Goal: Task Accomplishment & Management: Use online tool/utility

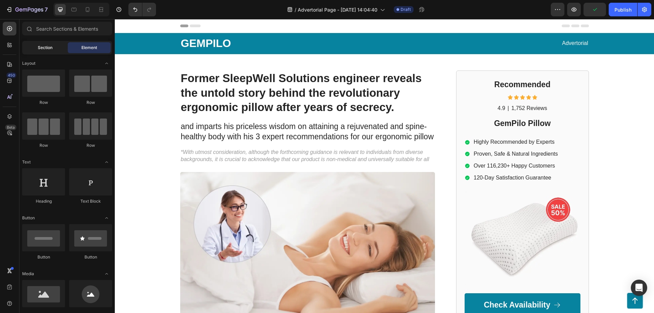
click at [52, 47] on span "Section" at bounding box center [45, 48] width 15 height 6
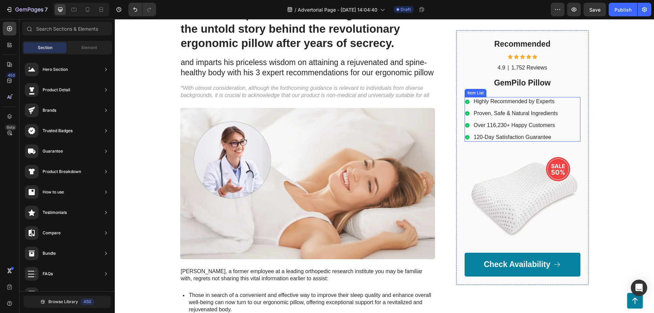
scroll to position [69, 0]
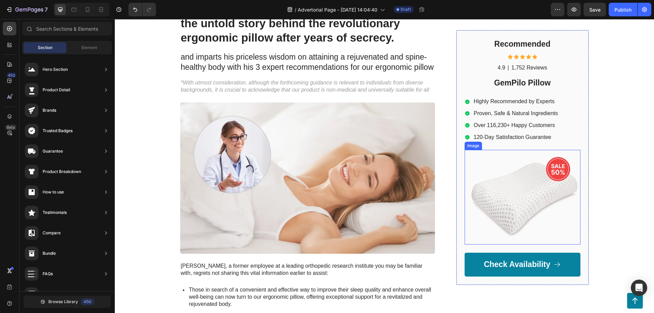
click at [516, 181] on img at bounding box center [523, 197] width 116 height 94
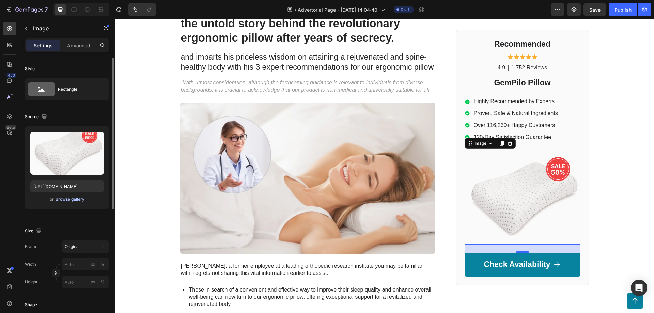
click at [72, 198] on div "Browse gallery" at bounding box center [70, 199] width 29 height 6
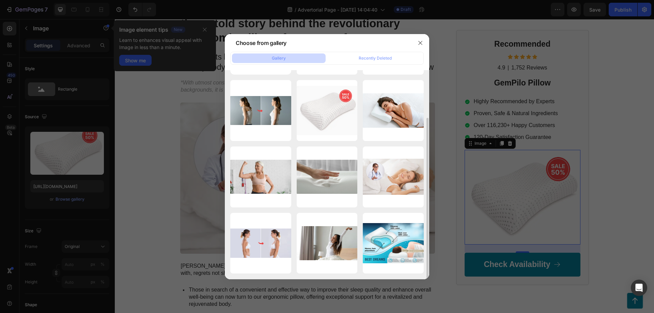
scroll to position [0, 0]
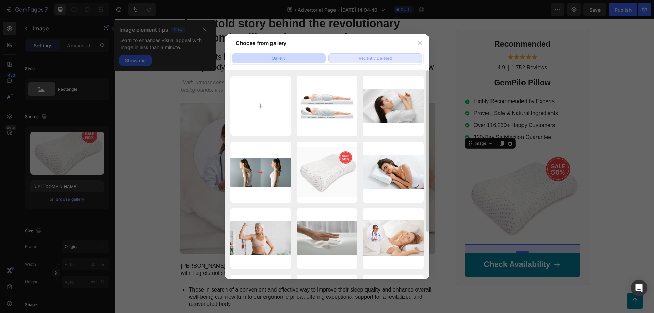
click at [375, 59] on div "Recently Deleted" at bounding box center [375, 58] width 33 height 6
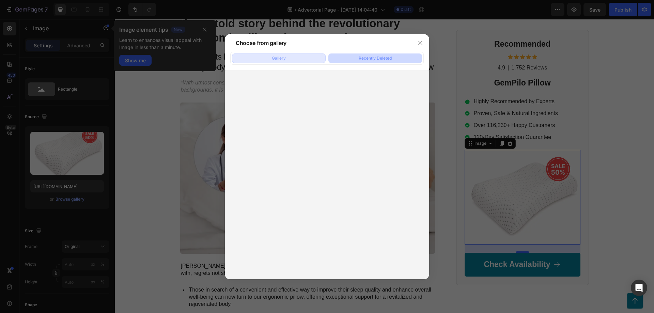
click at [298, 59] on button "Gallery" at bounding box center [279, 58] width 94 height 10
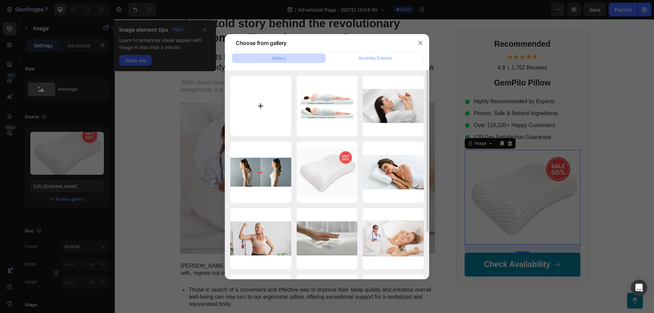
click at [258, 102] on input "file" at bounding box center [260, 106] width 61 height 61
click at [423, 42] on button "button" at bounding box center [420, 42] width 11 height 11
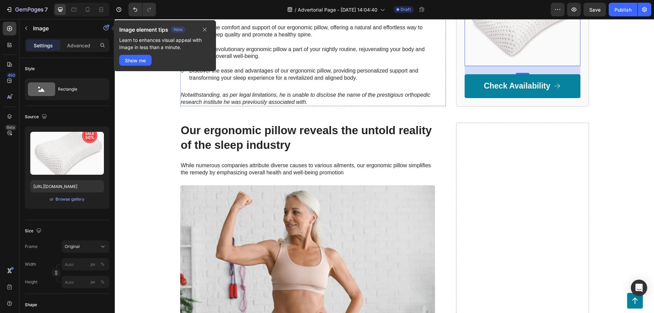
scroll to position [347, 0]
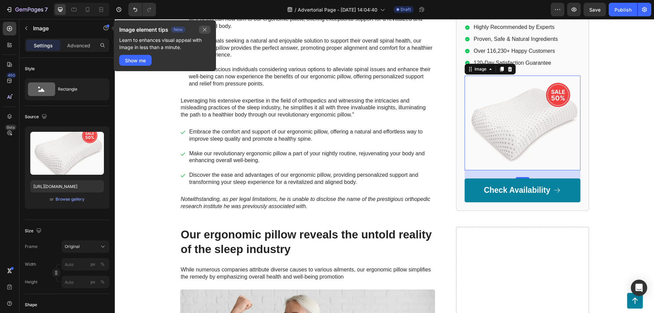
click at [206, 31] on icon "button" at bounding box center [204, 29] width 5 height 5
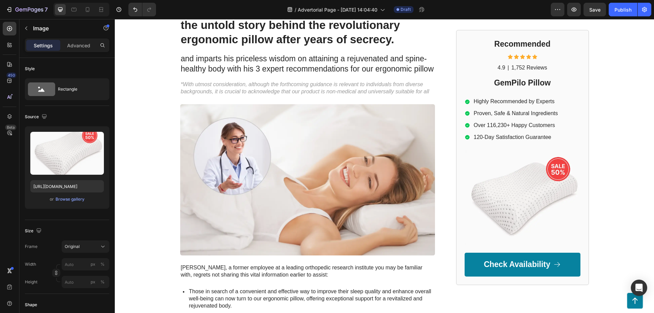
scroll to position [0, 0]
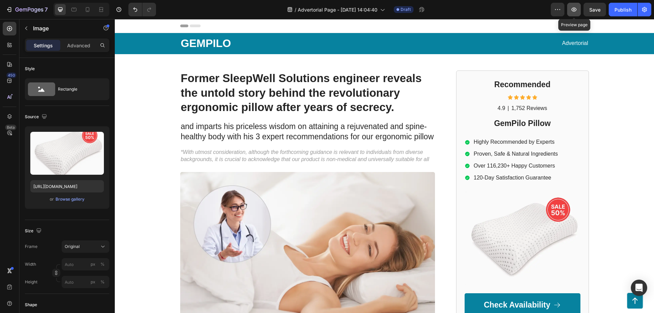
click at [575, 10] on icon "button" at bounding box center [573, 9] width 7 height 7
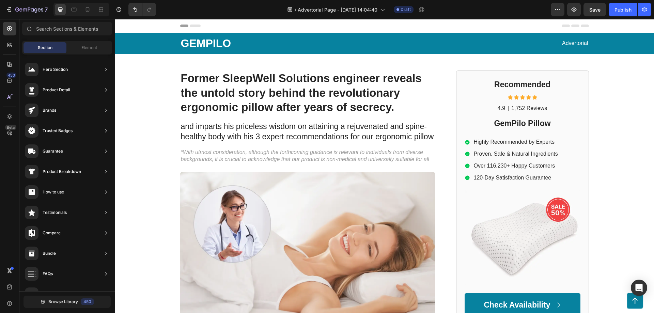
click at [137, 27] on span "Header" at bounding box center [135, 25] width 15 height 7
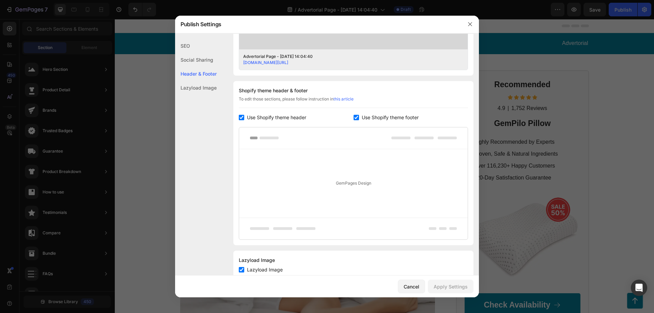
scroll to position [286, 0]
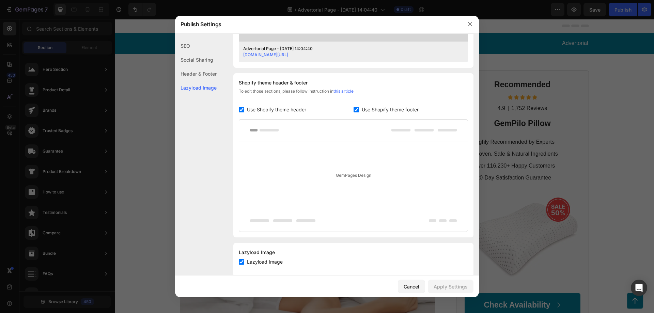
click at [284, 111] on span "Use Shopify theme header" at bounding box center [276, 110] width 59 height 8
checkbox input "false"
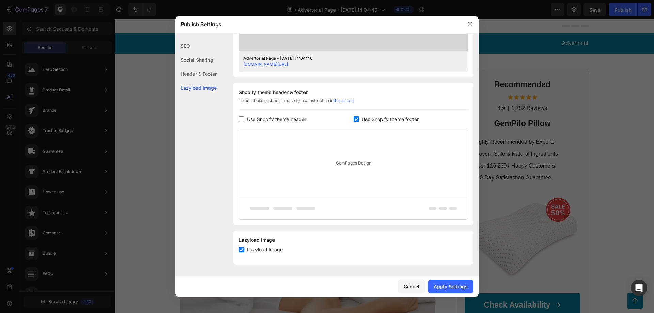
click at [381, 122] on span "Use Shopify theme footer" at bounding box center [390, 119] width 57 height 8
checkbox input "false"
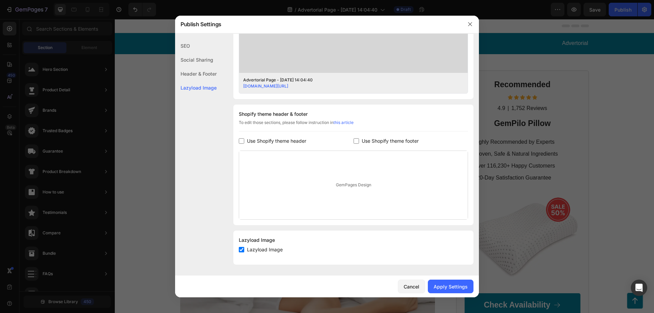
click at [202, 81] on div "Header & Footer" at bounding box center [196, 88] width 42 height 14
click at [203, 67] on div "Social Sharing" at bounding box center [196, 74] width 42 height 14
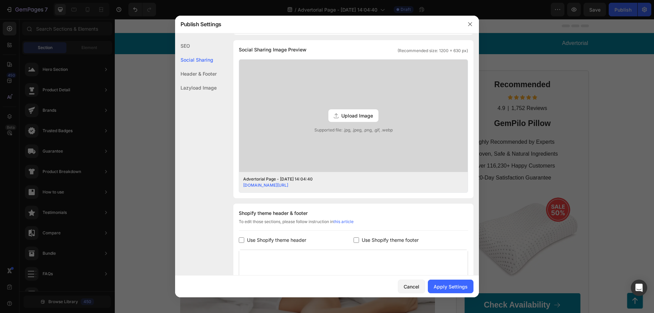
click at [197, 53] on div "SEO" at bounding box center [196, 60] width 42 height 14
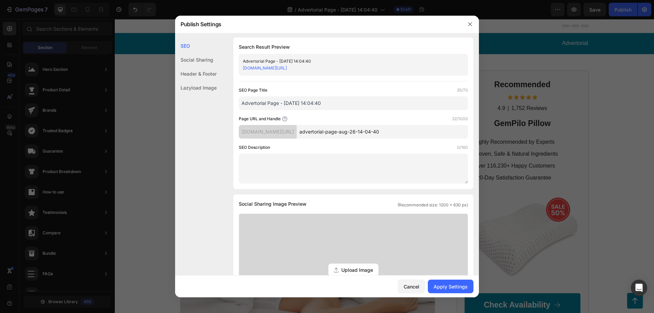
scroll to position [0, 0]
click at [450, 286] on div "Apply Settings" at bounding box center [451, 286] width 34 height 7
click at [469, 24] on icon "button" at bounding box center [469, 23] width 5 height 5
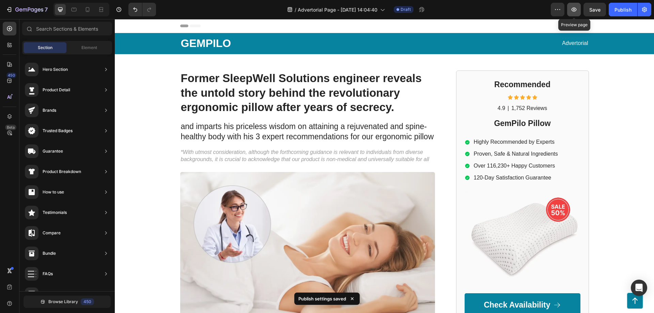
click at [572, 10] on icon "button" at bounding box center [573, 9] width 5 height 4
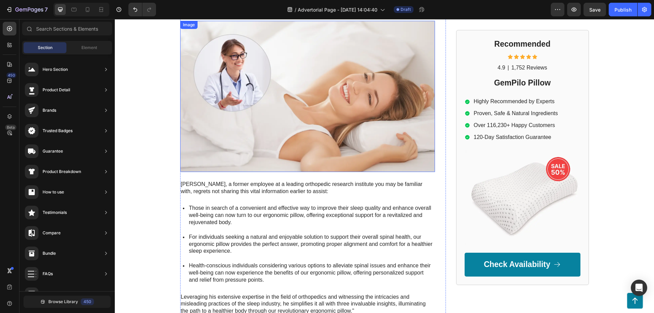
scroll to position [174, 0]
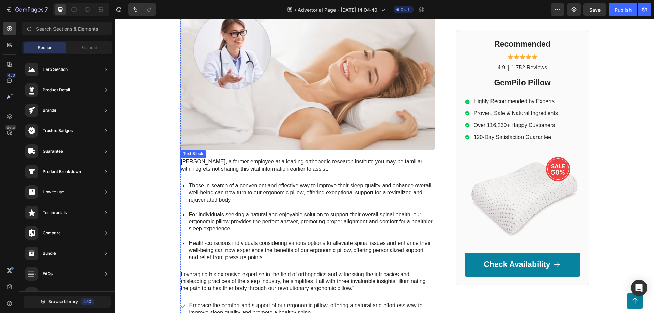
click at [219, 166] on p "[PERSON_NAME], a former employee at a leading orthopedic research institute you…" at bounding box center [307, 165] width 253 height 14
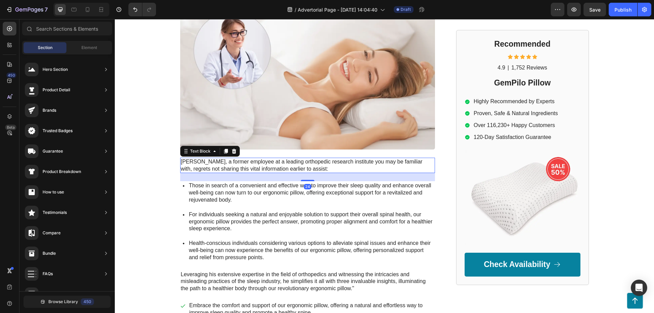
click at [219, 166] on p "[PERSON_NAME], a former employee at a leading orthopedic research institute you…" at bounding box center [307, 165] width 253 height 14
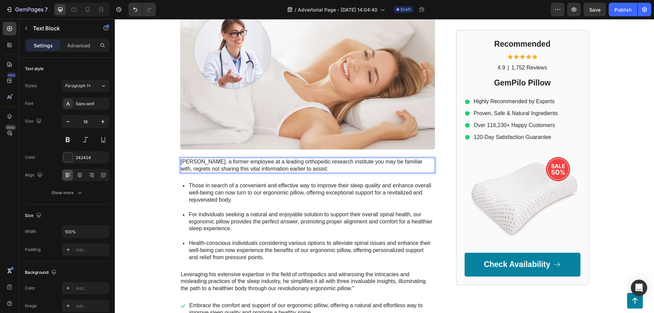
click at [219, 166] on p "[PERSON_NAME], a former employee at a leading orthopedic research institute you…" at bounding box center [307, 165] width 253 height 14
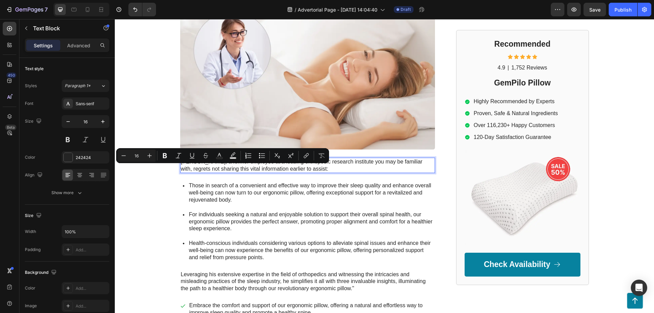
click at [219, 166] on p "[PERSON_NAME], a former employee at a leading orthopedic research institute you…" at bounding box center [307, 165] width 253 height 14
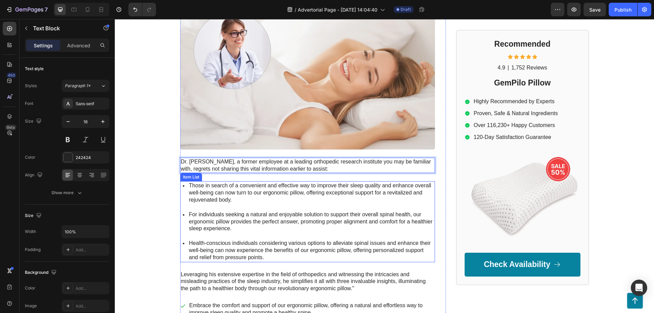
click at [227, 185] on p "Those in search of a convenient and effective way to improve their sleep qualit…" at bounding box center [311, 192] width 245 height 21
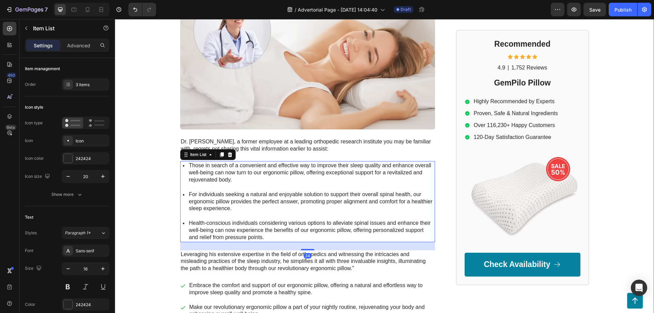
scroll to position [243, 0]
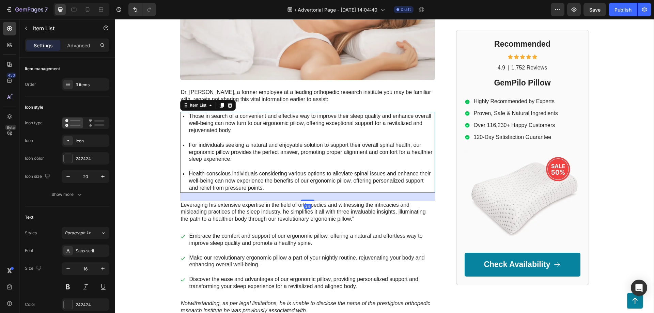
click at [147, 157] on div "GEMPILO Text Block Advertorial Text Block Row Row Former SleepWell Solutions en…" at bounding box center [384, 52] width 539 height 525
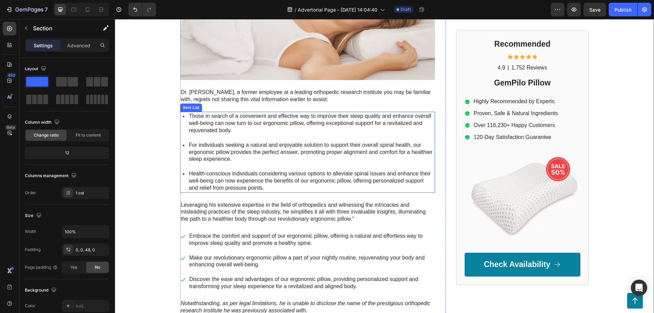
click at [213, 126] on p "Those in search of a convenient and effective way to improve their sleep qualit…" at bounding box center [311, 123] width 245 height 21
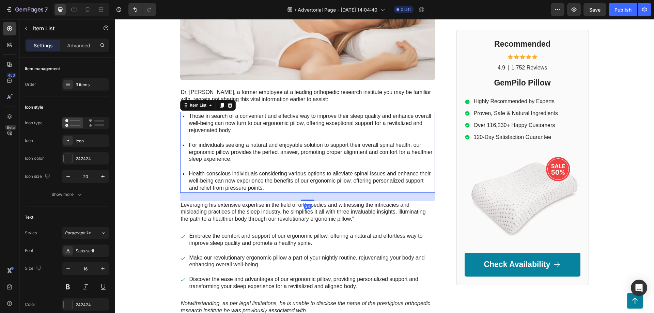
click at [213, 126] on p "Those in search of a convenient and effective way to improve their sleep qualit…" at bounding box center [311, 123] width 245 height 21
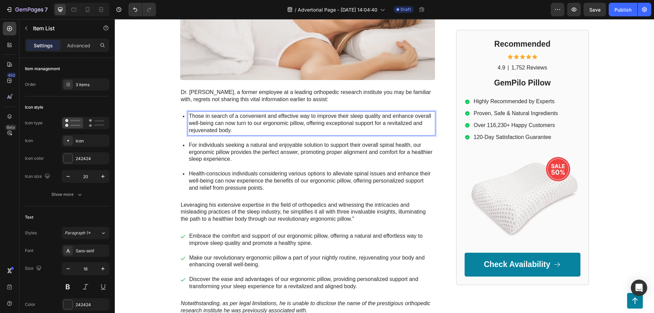
click at [213, 126] on p "Those in search of a convenient and effective way to improve their sleep qualit…" at bounding box center [311, 123] width 245 height 21
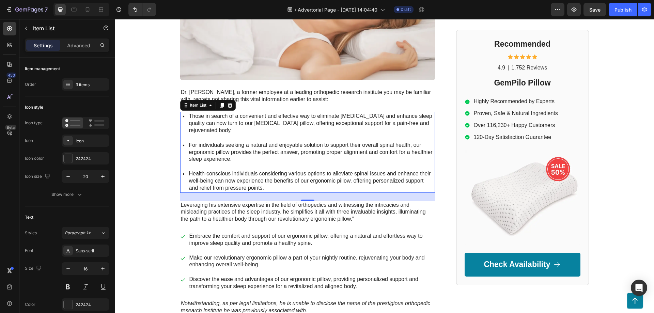
click at [245, 153] on p "For individuals seeking a natural and enjoyable solution to support their overa…" at bounding box center [311, 152] width 245 height 21
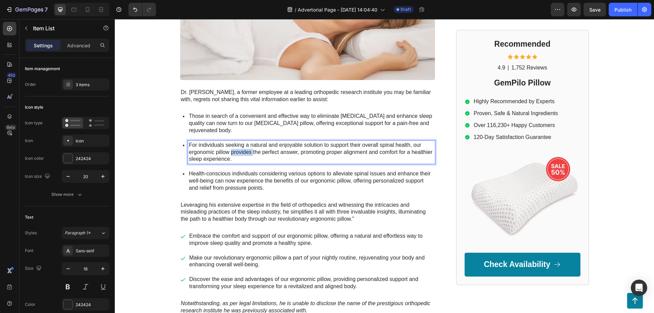
click at [245, 153] on p "For individuals seeking a natural and enjoyable solution to support their overa…" at bounding box center [311, 152] width 245 height 21
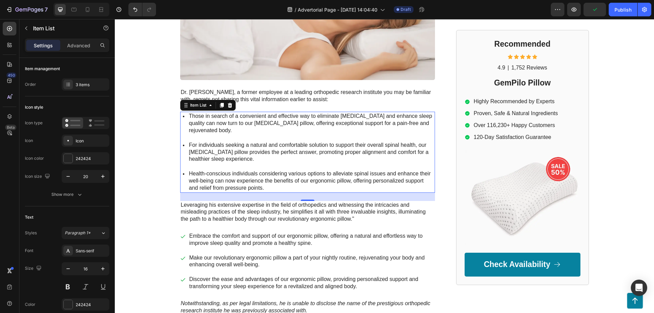
click at [235, 182] on p "Health-conscious individuals considering various options to alleviate spinal is…" at bounding box center [311, 180] width 245 height 21
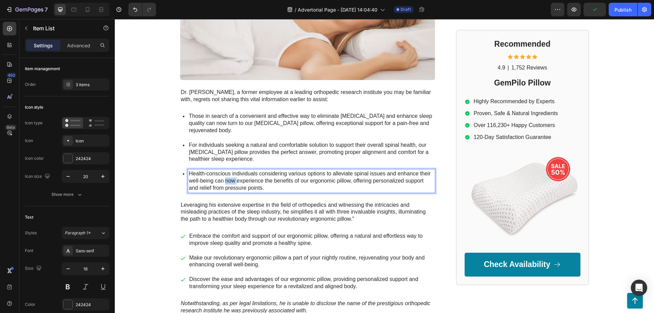
click at [235, 182] on p "Health-conscious individuals considering various options to alleviate spinal is…" at bounding box center [311, 180] width 245 height 21
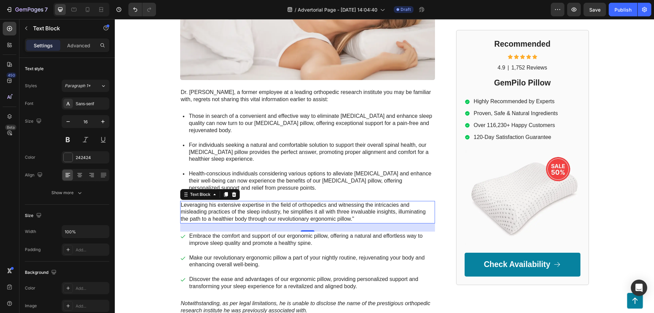
click at [227, 212] on p "Leveraging his extensive expertise in the field of orthopedics and witnessing t…" at bounding box center [307, 212] width 253 height 21
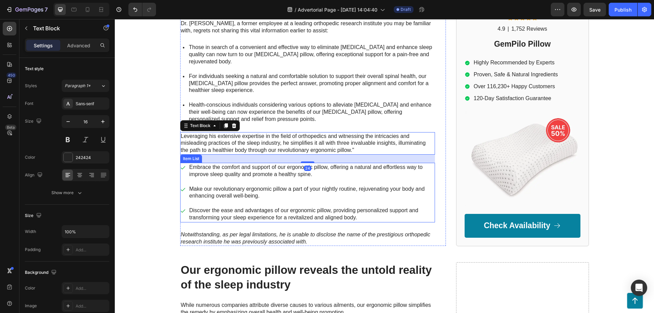
scroll to position [313, 0]
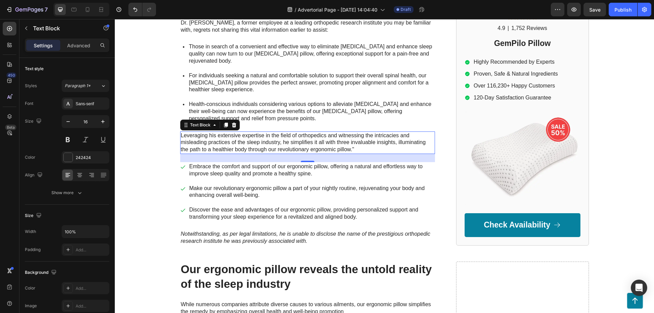
click at [233, 145] on p "Leveraging his extensive expertise in the field of orthopedics and witnessing t…" at bounding box center [307, 142] width 253 height 21
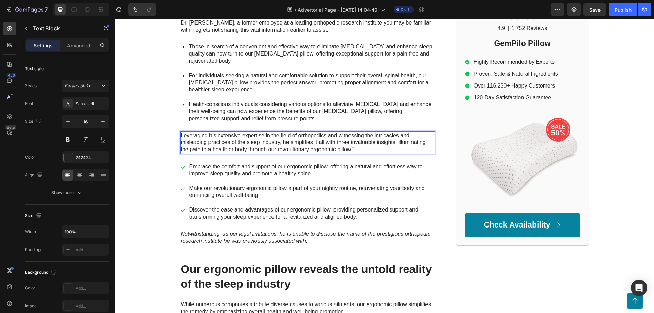
click at [233, 145] on p "Leveraging his extensive expertise in the field of orthopedics and witnessing t…" at bounding box center [307, 142] width 253 height 21
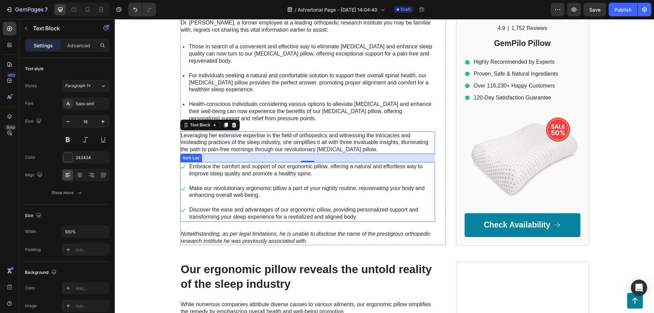
click at [260, 170] on p "Embrace the comfort and support of our ergonomic pillow, offering a natural and…" at bounding box center [311, 170] width 245 height 14
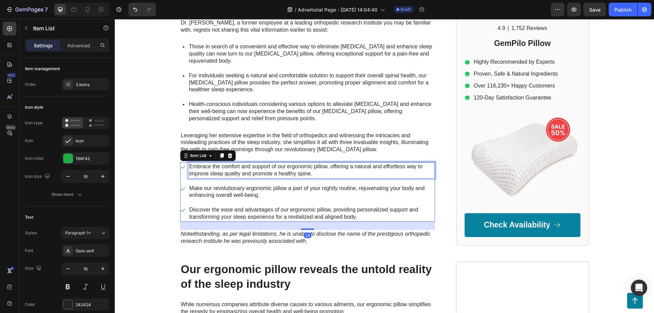
click at [260, 170] on p "Embrace the comfort and support of our ergonomic pillow, offering a natural and…" at bounding box center [311, 170] width 245 height 14
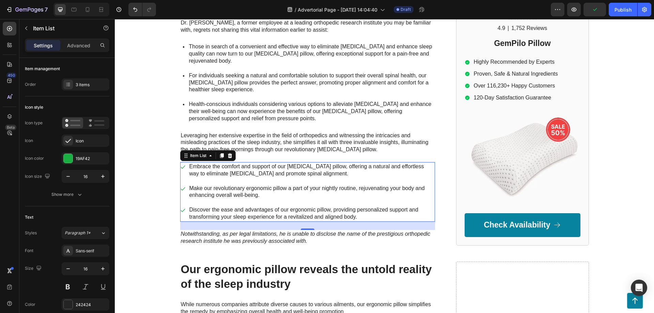
click at [243, 191] on p "Make our revolutionary ergonomic pillow a part of your nightly routine, rejuven…" at bounding box center [311, 192] width 245 height 14
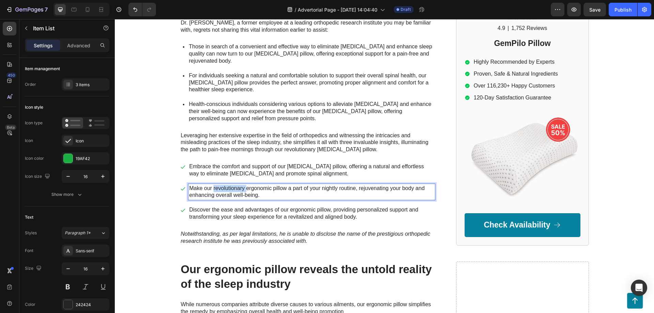
click at [243, 191] on p "Make our revolutionary ergonomic pillow a part of your nightly routine, rejuven…" at bounding box center [311, 192] width 245 height 14
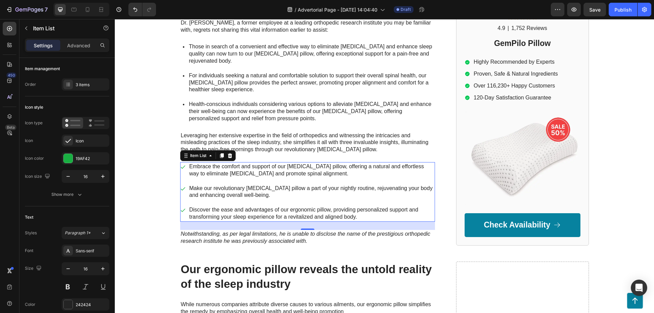
click at [223, 212] on p "Discover the ease and advantages of our ergonomic pillow, providing personalize…" at bounding box center [311, 213] width 245 height 14
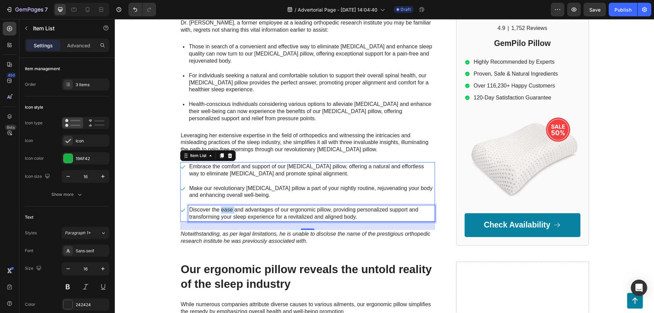
click at [223, 212] on p "Discover the ease and advantages of our ergonomic pillow, providing personalize…" at bounding box center [311, 213] width 245 height 14
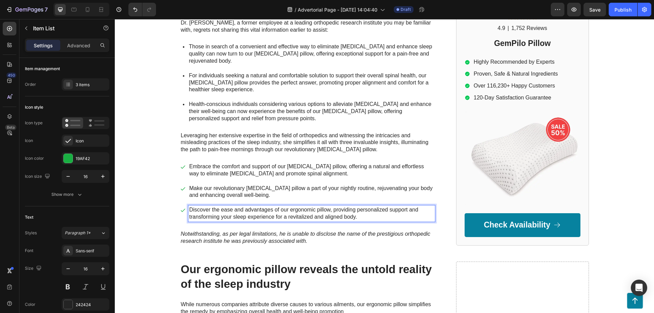
click at [223, 212] on p "Discover the ease and advantages of our ergonomic pillow, providing personalize…" at bounding box center [311, 213] width 245 height 14
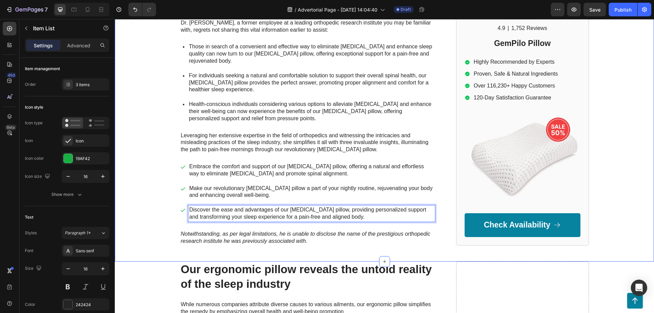
scroll to position [347, 0]
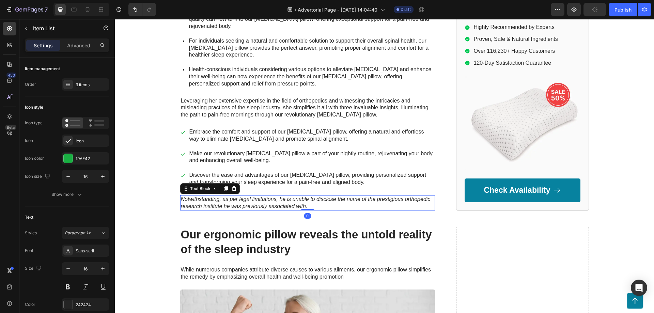
click at [324, 202] on p "Notwithstanding, as per legal limitations, he is unable to disclose the name of…" at bounding box center [307, 203] width 253 height 14
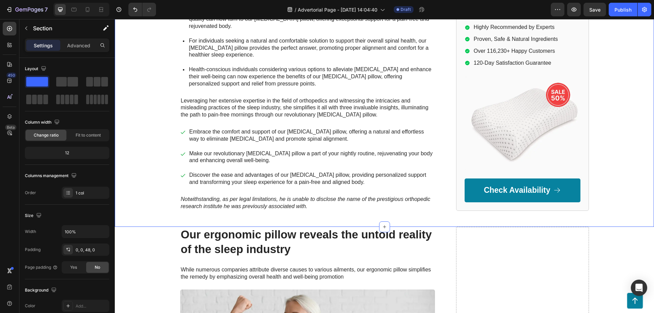
click at [257, 203] on p "Notwithstanding, as per legal limitations, he is unable to disclose the name of…" at bounding box center [307, 203] width 253 height 14
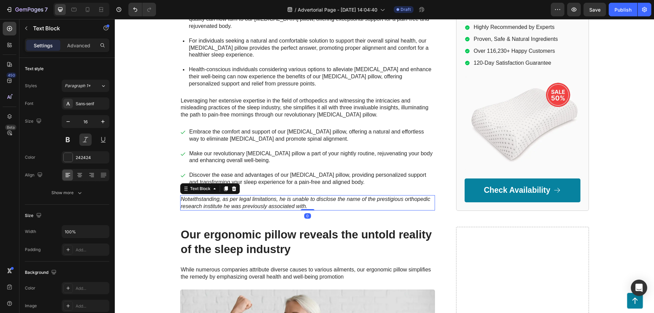
click at [257, 203] on p "Notwithstanding, as per legal limitations, he is unable to disclose the name of…" at bounding box center [307, 203] width 253 height 14
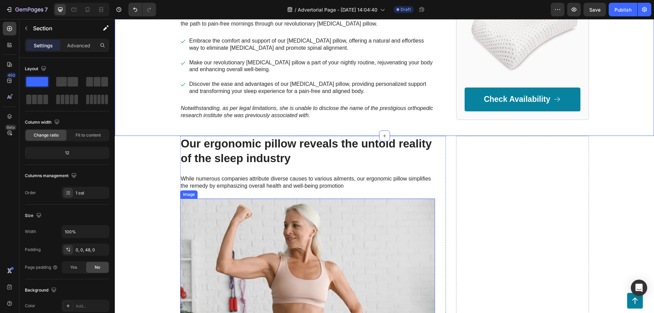
scroll to position [452, 0]
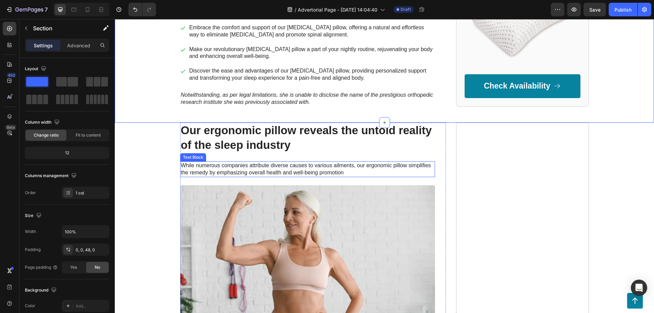
click at [198, 171] on p "While numerous companies attribute diverse causes to various ailments, our ergo…" at bounding box center [307, 169] width 253 height 14
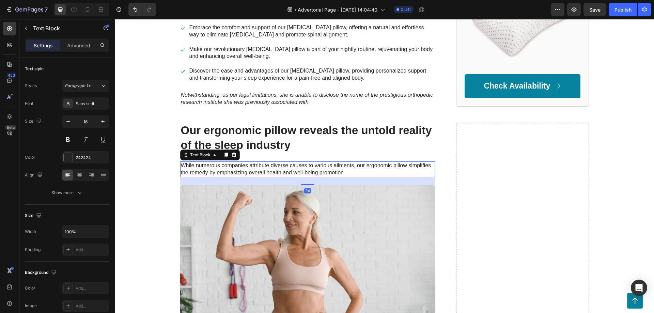
click at [198, 171] on p "While numerous companies attribute diverse causes to various ailments, our ergo…" at bounding box center [307, 169] width 253 height 14
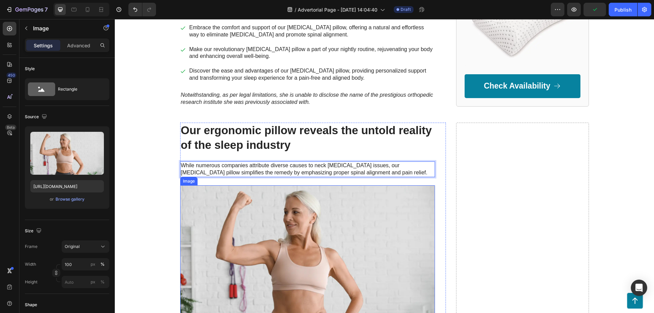
click at [230, 212] on img at bounding box center [307, 256] width 255 height 143
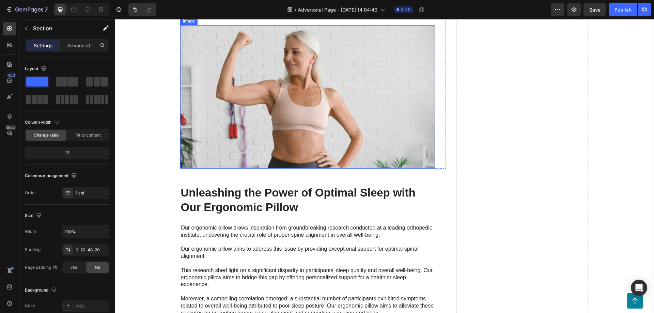
scroll to position [660, 0]
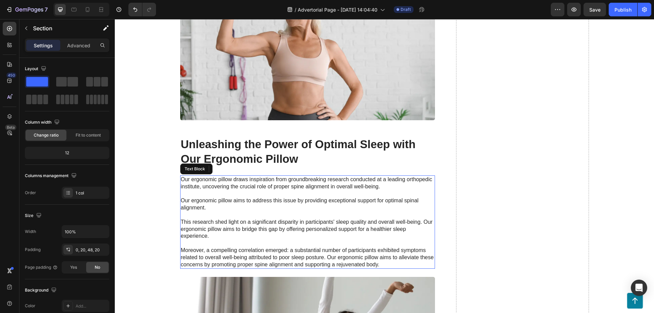
click at [213, 185] on p "Our ergonomic pillow draws inspiration from groundbreaking research conducted a…" at bounding box center [307, 222] width 253 height 92
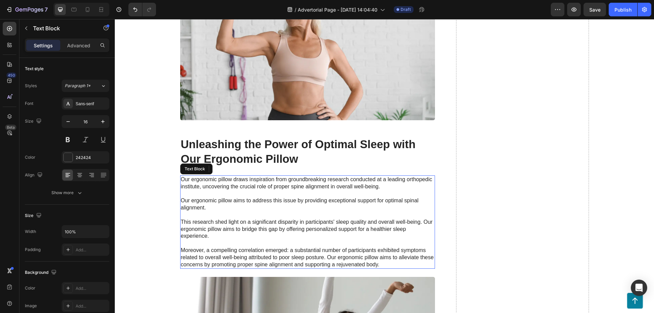
click at [213, 185] on p "Our ergonomic pillow draws inspiration from groundbreaking research conducted a…" at bounding box center [307, 222] width 253 height 92
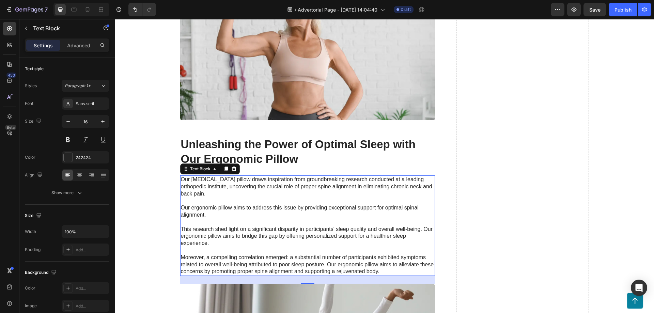
click at [214, 206] on p "Our [MEDICAL_DATA] pillow draws inspiration from groundbreaking research conduc…" at bounding box center [307, 225] width 253 height 99
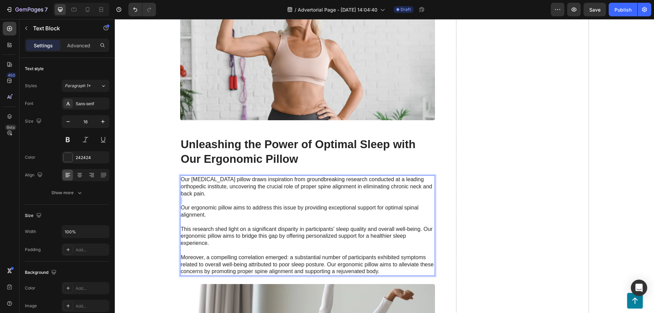
click at [214, 206] on p "Our [MEDICAL_DATA] pillow draws inspiration from groundbreaking research conduc…" at bounding box center [307, 225] width 253 height 99
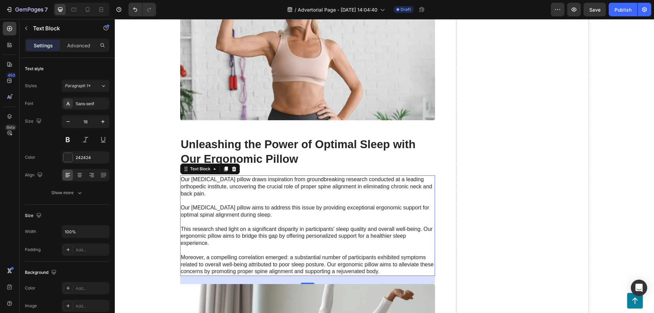
click at [211, 226] on p "Our [MEDICAL_DATA] pillow draws inspiration from groundbreaking research conduc…" at bounding box center [307, 225] width 253 height 99
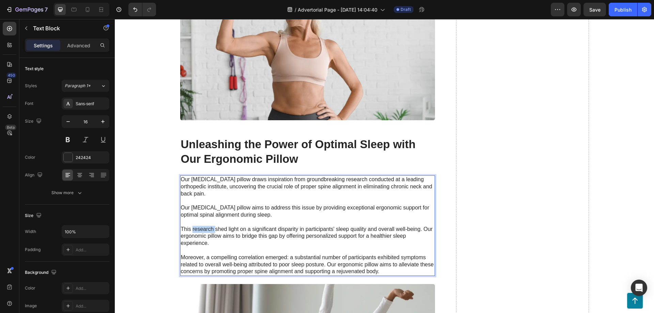
click at [211, 226] on p "Our [MEDICAL_DATA] pillow draws inspiration from groundbreaking research conduc…" at bounding box center [307, 225] width 253 height 99
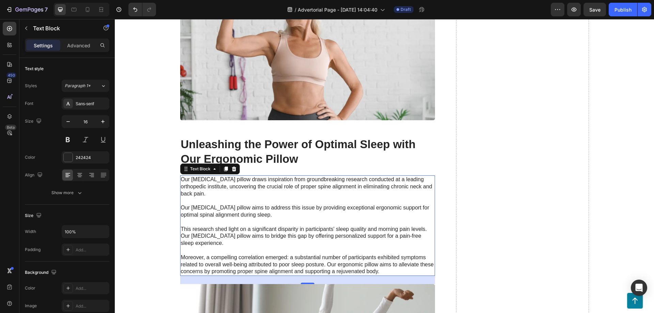
click at [205, 257] on p "Our [MEDICAL_DATA] pillow draws inspiration from groundbreaking research conduc…" at bounding box center [307, 225] width 253 height 99
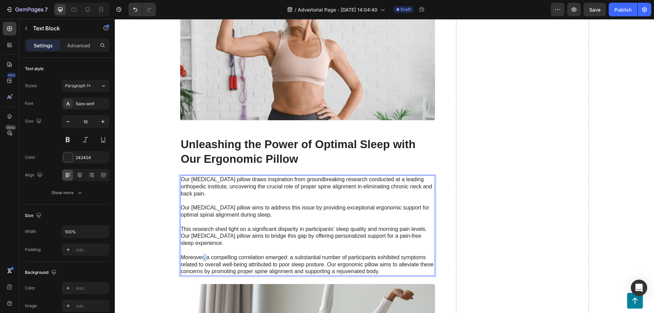
click at [205, 257] on p "Our [MEDICAL_DATA] pillow draws inspiration from groundbreaking research conduc…" at bounding box center [307, 225] width 253 height 99
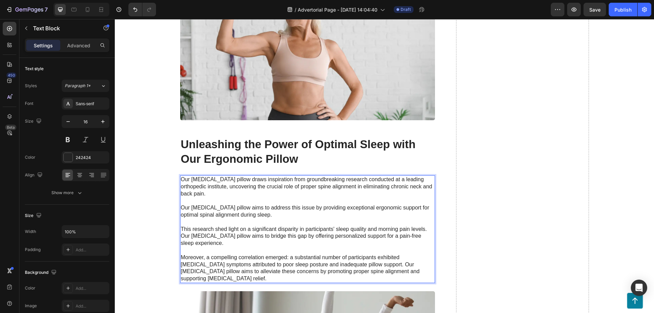
click at [200, 239] on p "Our [MEDICAL_DATA] pillow draws inspiration from groundbreaking research conduc…" at bounding box center [307, 229] width 253 height 106
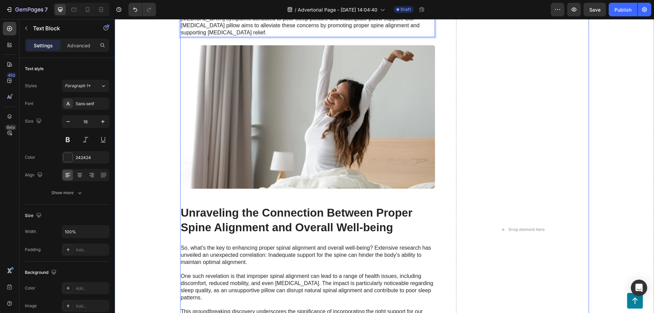
scroll to position [973, 0]
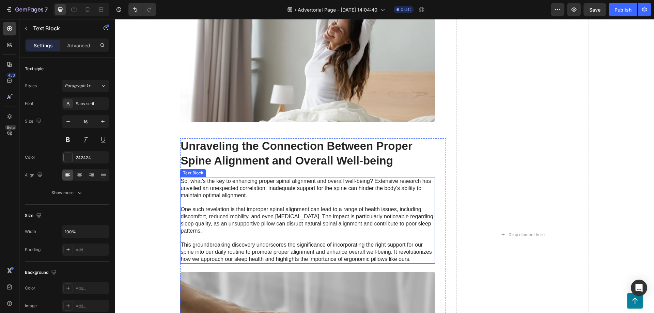
click at [205, 180] on p "So, what's the key to enhancing proper spinal alignment and overall well-being?…" at bounding box center [307, 220] width 253 height 85
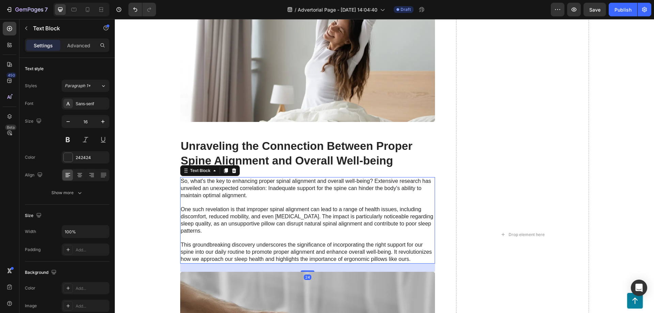
click at [205, 180] on p "So, what's the key to enhancing proper spinal alignment and overall well-being?…" at bounding box center [307, 220] width 253 height 85
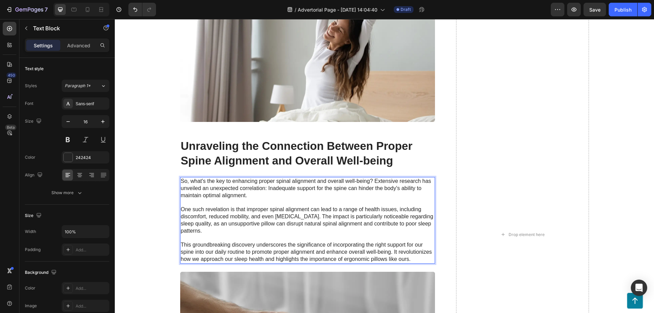
click at [205, 180] on p "So, what's the key to enhancing proper spinal alignment and overall well-being?…" at bounding box center [307, 220] width 253 height 85
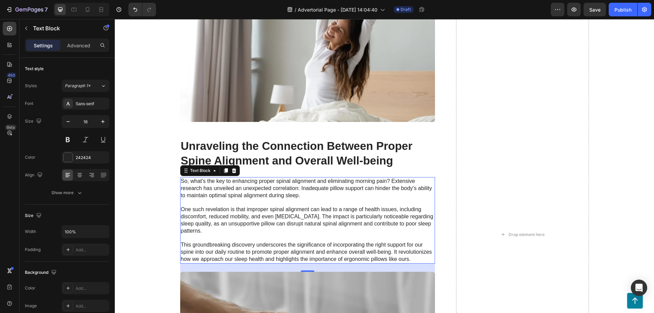
click at [223, 203] on p "So, what's the key to enhancing proper spinal alignment and eliminating morning…" at bounding box center [307, 220] width 253 height 85
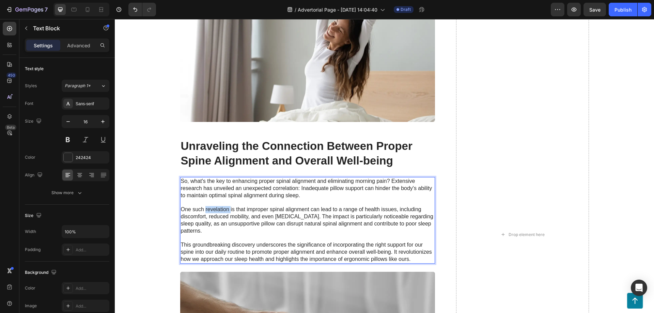
click at [223, 203] on p "So, what's the key to enhancing proper spinal alignment and eliminating morning…" at bounding box center [307, 220] width 253 height 85
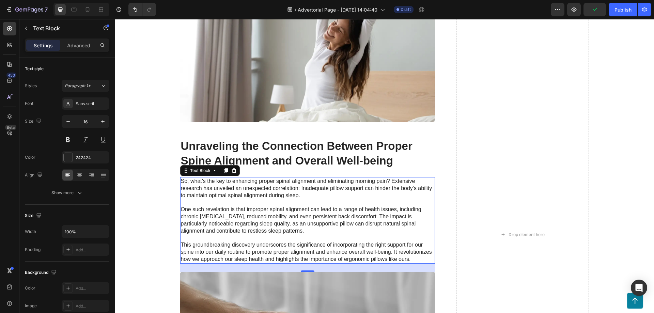
click at [225, 237] on p "So, what's the key to enhancing proper spinal alignment and eliminating morning…" at bounding box center [307, 220] width 253 height 85
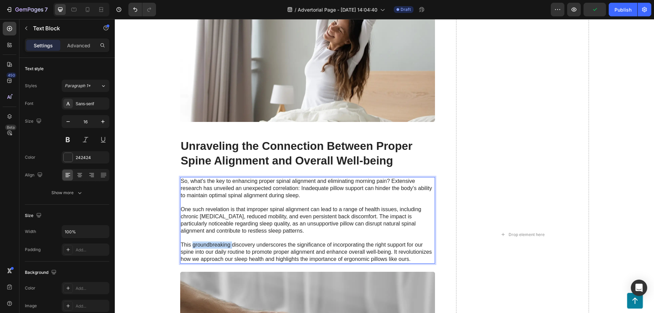
click at [225, 237] on p "So, what's the key to enhancing proper spinal alignment and eliminating morning…" at bounding box center [307, 220] width 253 height 85
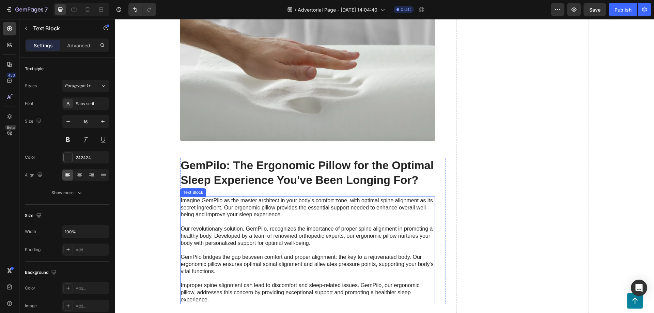
scroll to position [1251, 0]
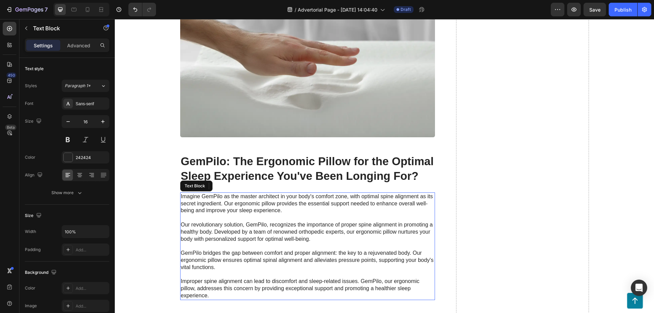
click at [213, 197] on p "Imagine GemPilo as the master architect in your body's comfort zone, with optim…" at bounding box center [307, 246] width 253 height 106
click at [200, 221] on p "Imagine DreamAlign as the master architect in your body's comfort zone, with op…" at bounding box center [307, 246] width 253 height 106
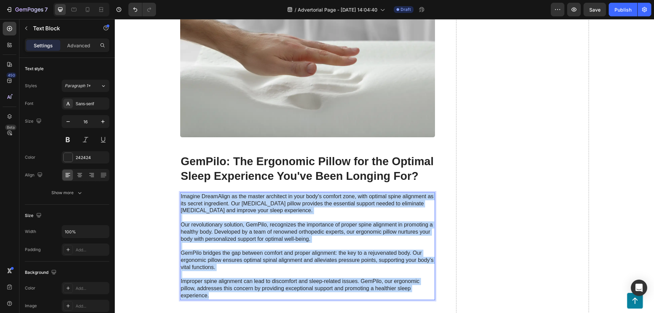
click at [200, 221] on p "Imagine DreamAlign as the master architect in your body's comfort zone, with op…" at bounding box center [307, 246] width 253 height 106
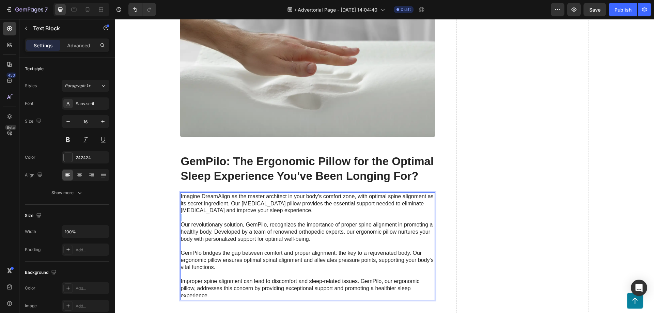
click at [200, 221] on p "Imagine DreamAlign as the master architect in your body's comfort zone, with op…" at bounding box center [307, 246] width 253 height 106
click at [222, 251] on p "Imagine DreamAlign as the master architect in your body's comfort zone, with op…" at bounding box center [307, 246] width 253 height 106
click at [219, 275] on p "Imagine DreamAlign as the master architect in your body's comfort zone, with op…" at bounding box center [307, 246] width 253 height 106
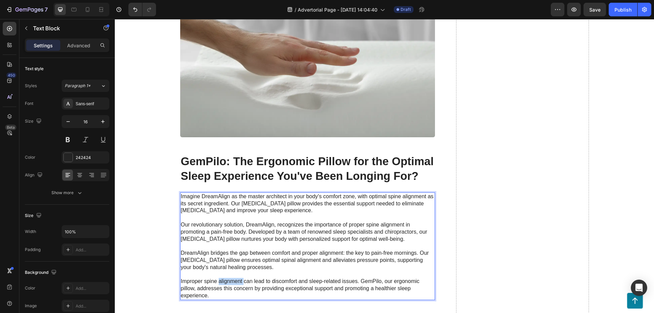
click at [219, 275] on p "Imagine DreamAlign as the master architect in your body's comfort zone, with op…" at bounding box center [307, 246] width 253 height 106
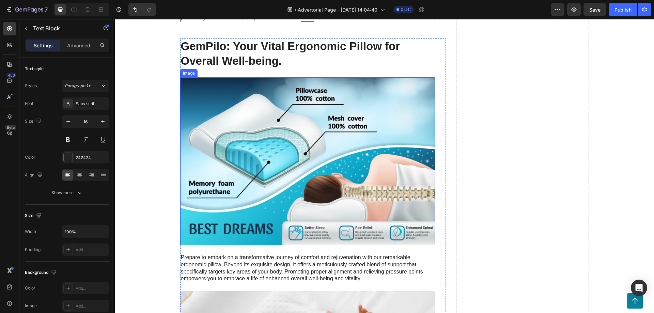
scroll to position [1633, 0]
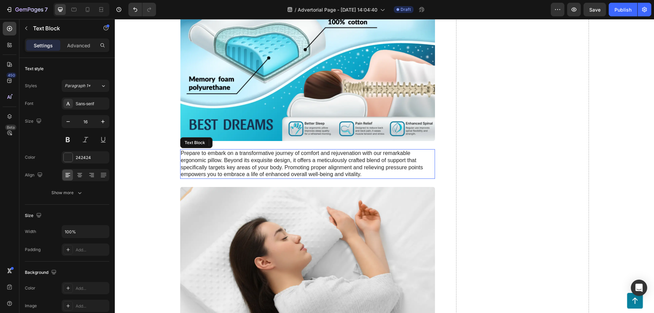
click at [209, 165] on p "Prepare to embark on a transformative journey of comfort and rejuvenation with …" at bounding box center [307, 164] width 253 height 28
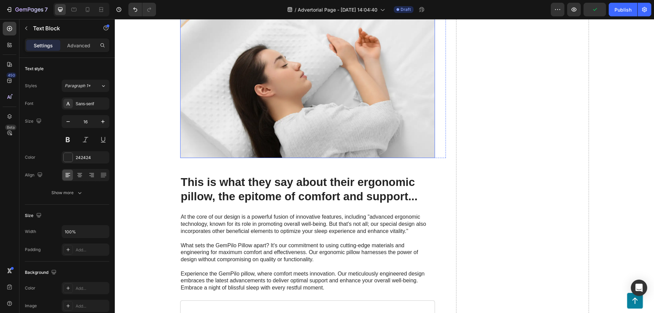
scroll to position [1806, 0]
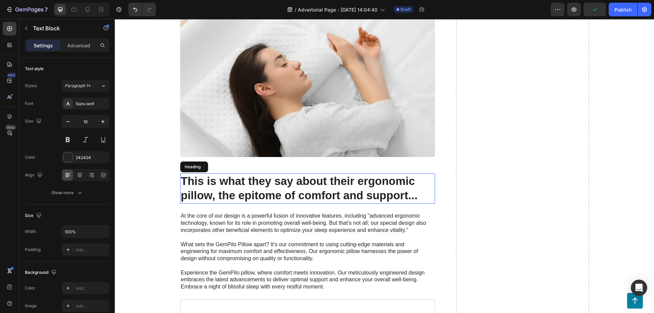
click at [217, 184] on h2 "This is what they say about their ergonomic pillow, the epitome of comfort and …" at bounding box center [307, 188] width 255 height 31
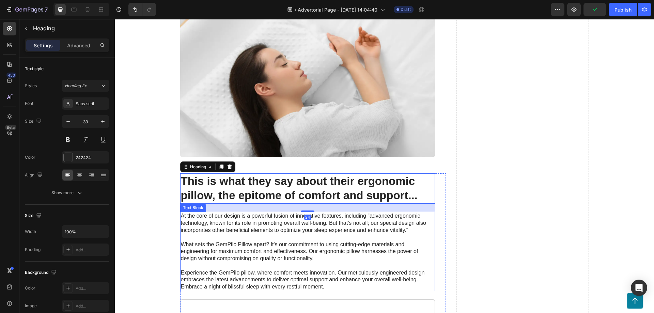
click at [211, 216] on p "At the core of our design is a powerful fusion of innovative features, includin…" at bounding box center [307, 252] width 253 height 78
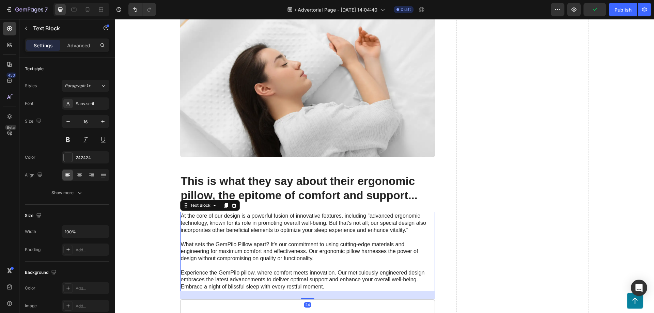
click at [211, 216] on p "At the core of our design is a powerful fusion of innovative features, includin…" at bounding box center [307, 252] width 253 height 78
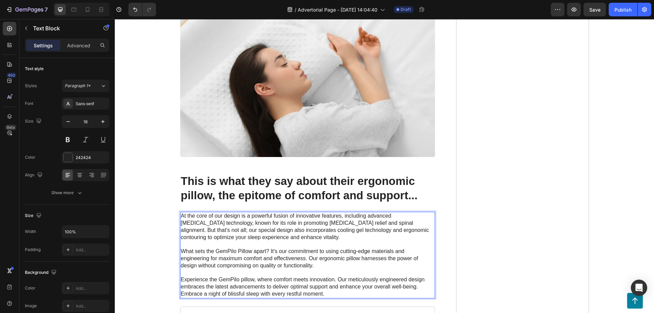
click at [203, 245] on p "At the core of our design is a powerful fusion of innovative features, includin…" at bounding box center [307, 255] width 253 height 85
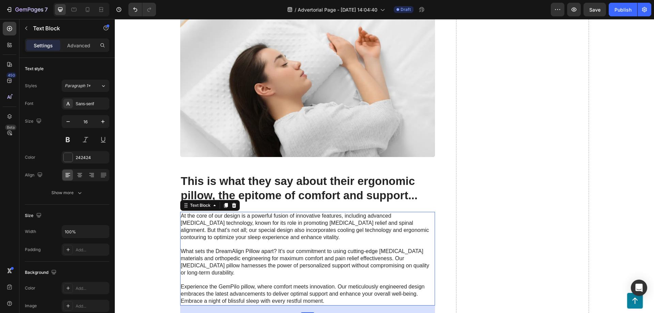
click at [220, 280] on p "At the core of our design is a powerful fusion of innovative features, includin…" at bounding box center [307, 259] width 253 height 92
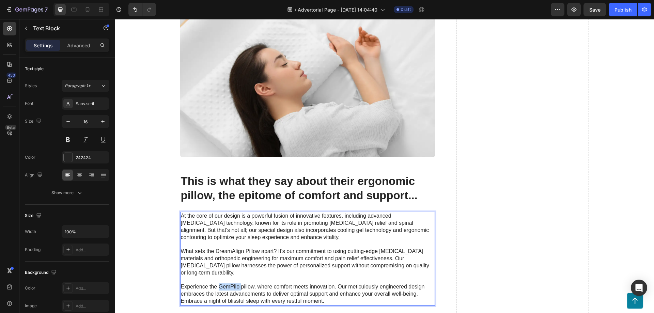
click at [220, 280] on p "At the core of our design is a powerful fusion of innovative features, includin…" at bounding box center [307, 259] width 253 height 92
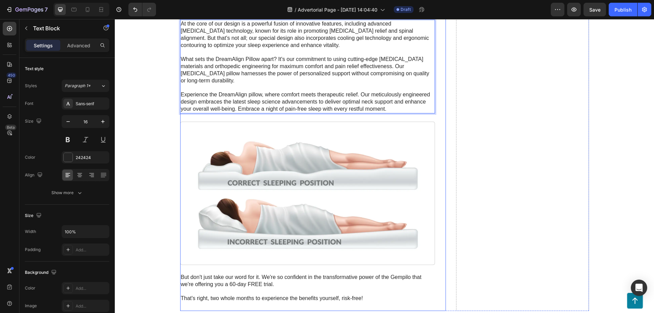
scroll to position [2084, 0]
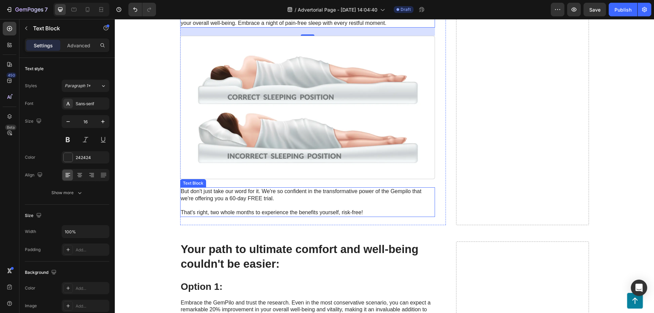
click at [234, 188] on p "But don't just take our word for it. We're so confident in the transformative p…" at bounding box center [307, 202] width 253 height 28
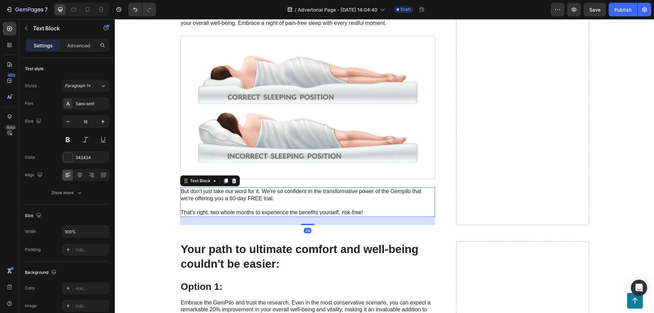
click at [234, 188] on p "But don't just take our word for it. We're so confident in the transformative p…" at bounding box center [307, 202] width 253 height 28
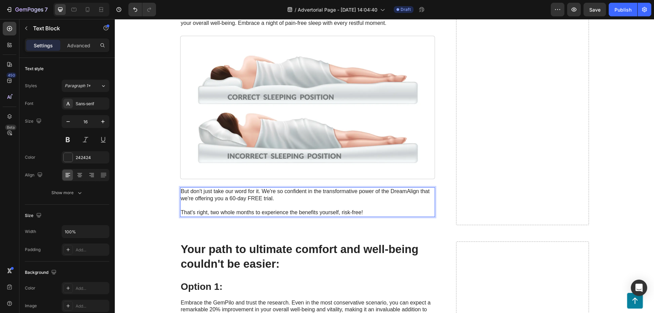
click at [231, 190] on p "But don't just take our word for it. We're so confident in the transformative p…" at bounding box center [307, 202] width 253 height 28
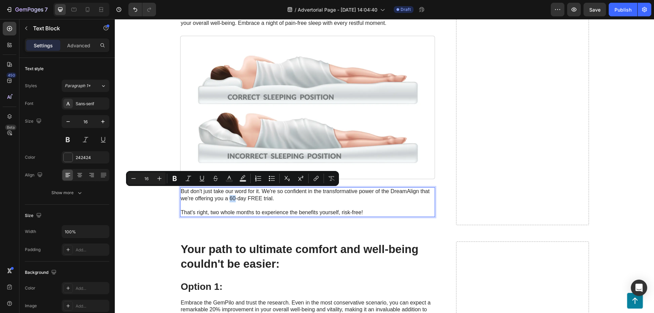
click at [230, 191] on p "But don't just take our word for it. We're so confident in the transformative p…" at bounding box center [307, 202] width 253 height 28
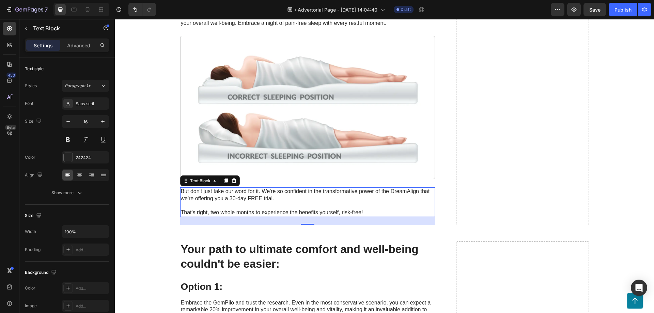
click at [210, 206] on p "But don't just take our word for it. We're so confident in the transformative p…" at bounding box center [307, 202] width 253 height 28
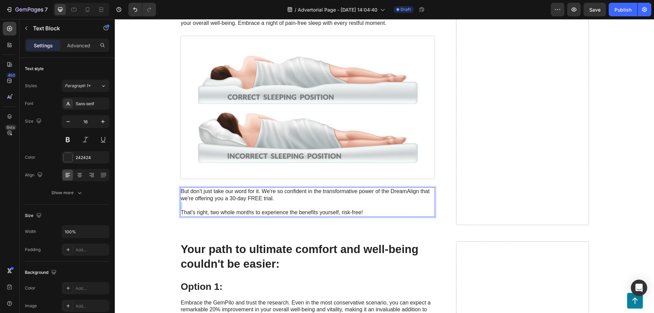
click at [210, 206] on p "But don't just take our word for it. We're so confident in the transformative p…" at bounding box center [307, 202] width 253 height 28
click at [224, 205] on p "But don't just take our word for it. We're so confident in the transformative p…" at bounding box center [307, 202] width 253 height 28
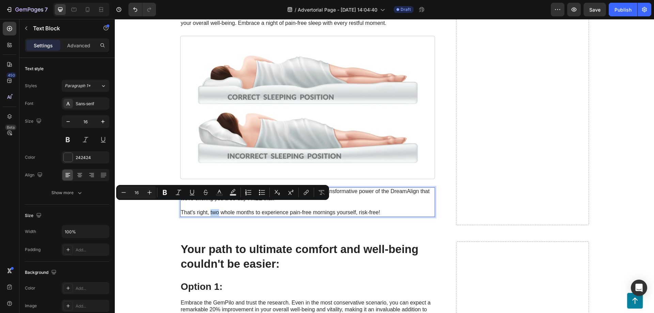
drag, startPoint x: 220, startPoint y: 206, endPoint x: 211, endPoint y: 207, distance: 8.9
click at [211, 207] on p "But don't just take our word for it. We're so confident in the transformative p…" at bounding box center [307, 202] width 253 height 28
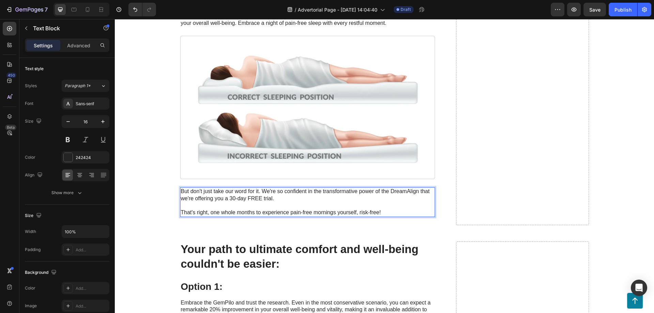
click at [254, 205] on p "But don't just take our word for it. We're so confident in the transformative p…" at bounding box center [307, 202] width 253 height 28
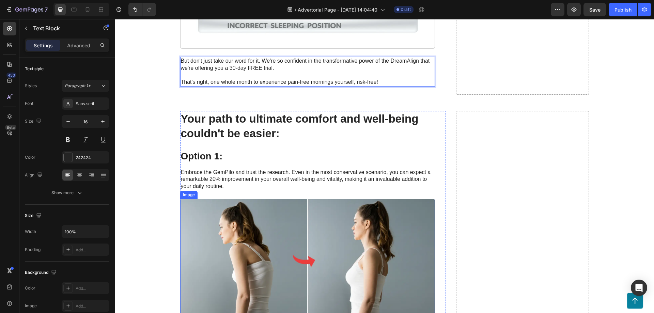
scroll to position [2223, 0]
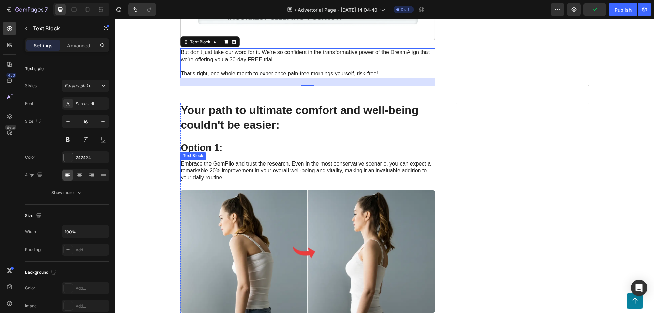
click at [240, 164] on p "Embrace the GemPilo and trust the research. Even in the most conservative scena…" at bounding box center [307, 170] width 253 height 21
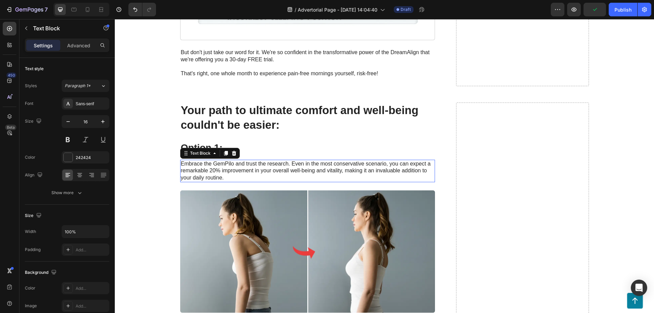
click at [240, 164] on p "Embrace the GemPilo and trust the research. Even in the most conservative scena…" at bounding box center [307, 170] width 253 height 21
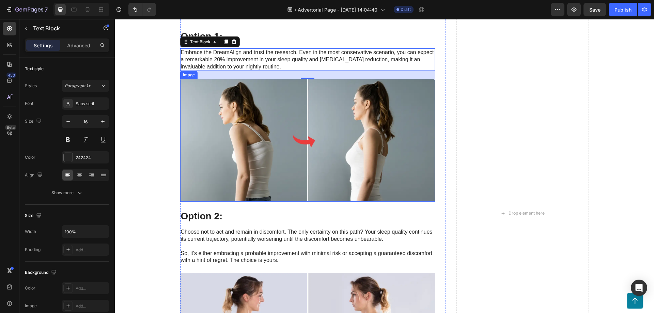
scroll to position [2432, 0]
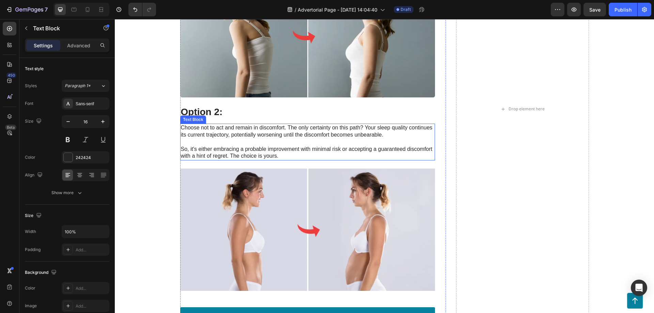
click at [217, 133] on p "Choose not to act and remain in discomfort. The only certainty on this path? Yo…" at bounding box center [307, 141] width 253 height 35
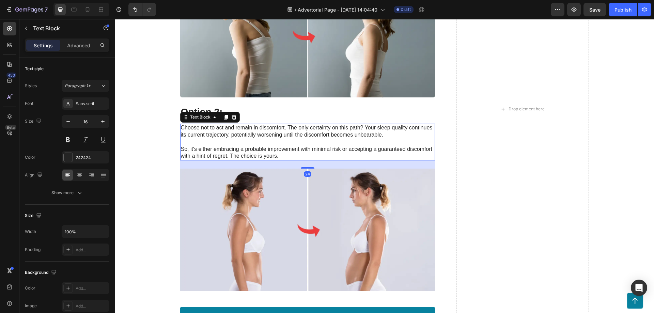
click at [217, 133] on p "Choose not to act and remain in discomfort. The only certainty on this path? Yo…" at bounding box center [307, 141] width 253 height 35
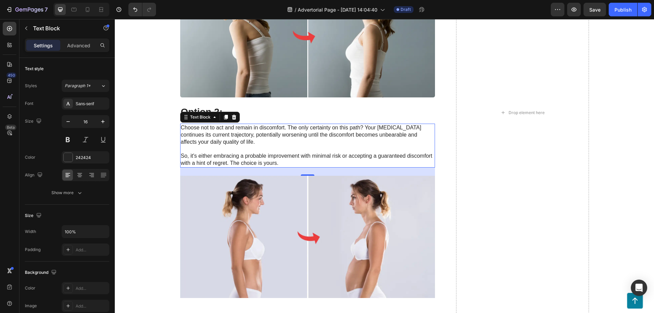
click at [224, 159] on p "Choose not to act and remain in discomfort. The only certainty on this path? Yo…" at bounding box center [307, 145] width 253 height 43
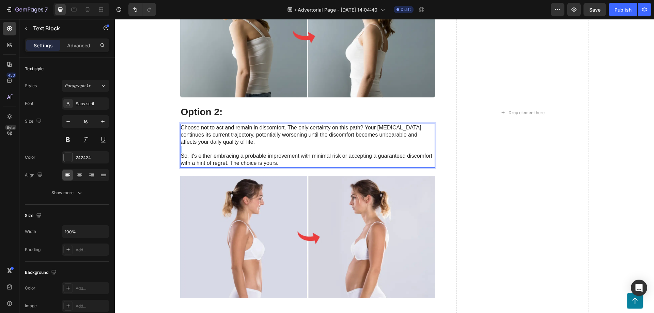
click at [224, 159] on p "Choose not to act and remain in discomfort. The only certainty on this path? Yo…" at bounding box center [307, 145] width 253 height 43
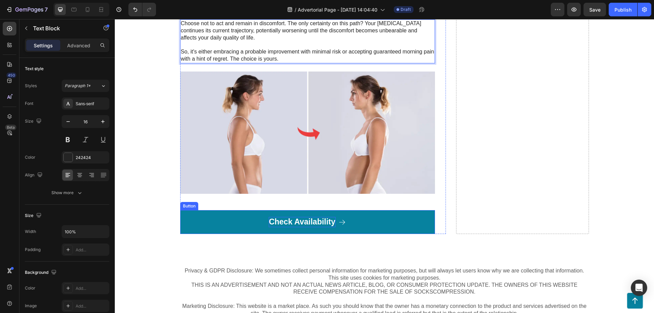
click at [294, 221] on p "Check Availability" at bounding box center [302, 222] width 66 height 10
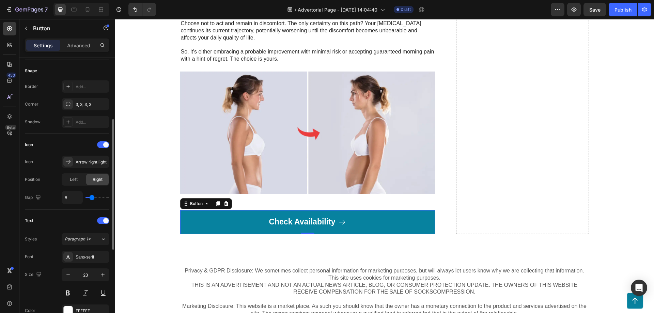
scroll to position [0, 0]
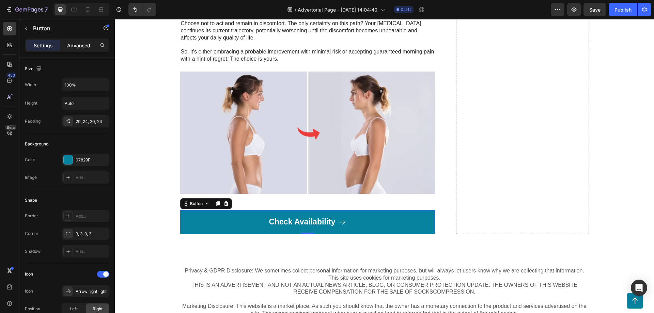
click at [73, 50] on div "Advanced" at bounding box center [79, 45] width 34 height 11
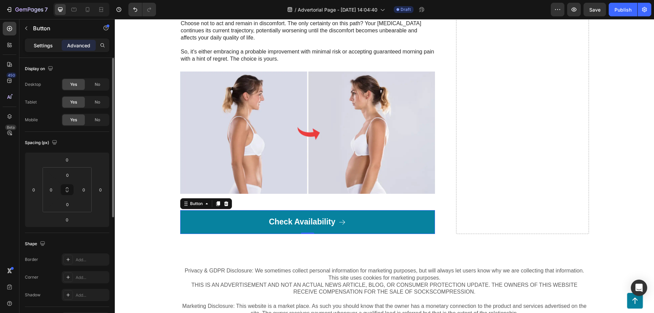
click at [43, 47] on p "Settings" at bounding box center [43, 45] width 19 height 7
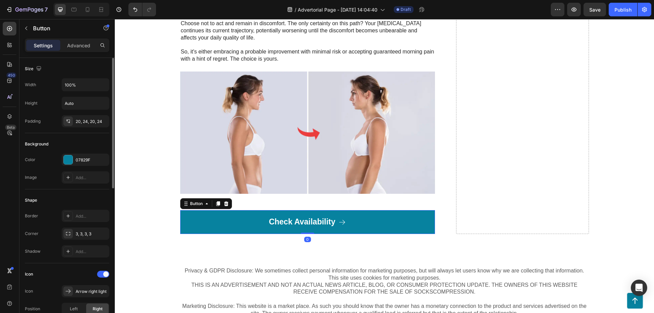
scroll to position [104, 0]
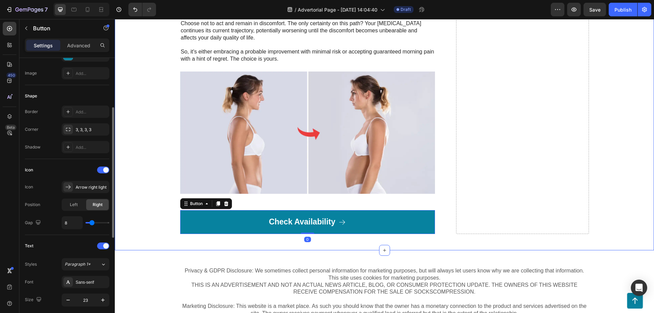
click at [134, 166] on div "Your path to ultimate comfort and well-being couldn't be easier: Heading Option…" at bounding box center [384, 8] width 525 height 451
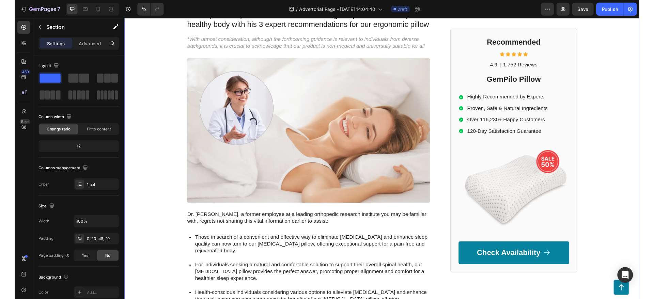
scroll to position [35, 0]
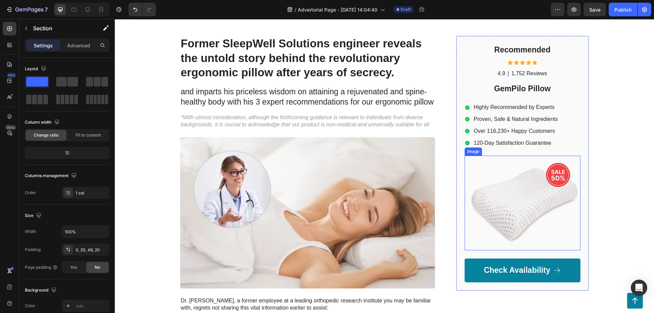
click at [496, 198] on img at bounding box center [523, 203] width 116 height 94
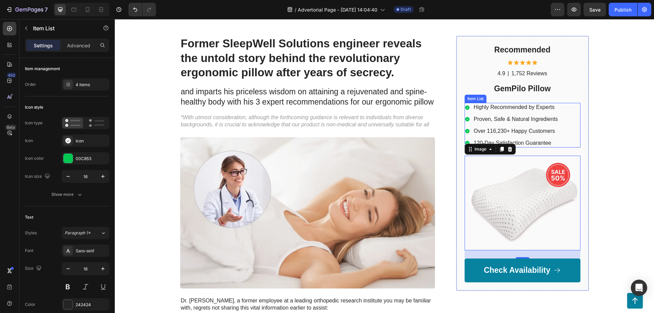
click at [537, 142] on p "120-Day Satisfaction Guarantee" at bounding box center [516, 143] width 84 height 7
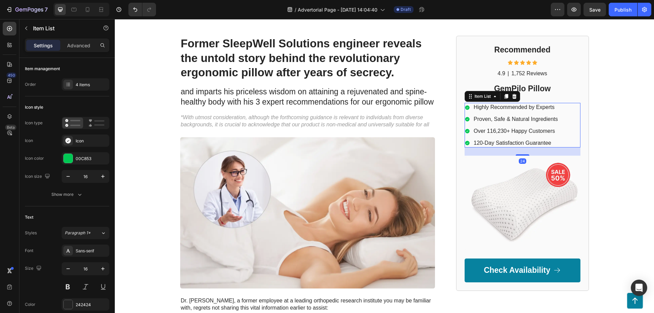
click at [481, 142] on p "120-Day Satisfaction Guarantee" at bounding box center [516, 143] width 84 height 7
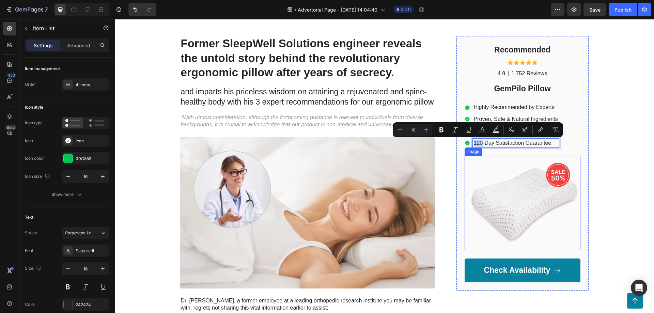
click at [499, 157] on img at bounding box center [523, 203] width 116 height 94
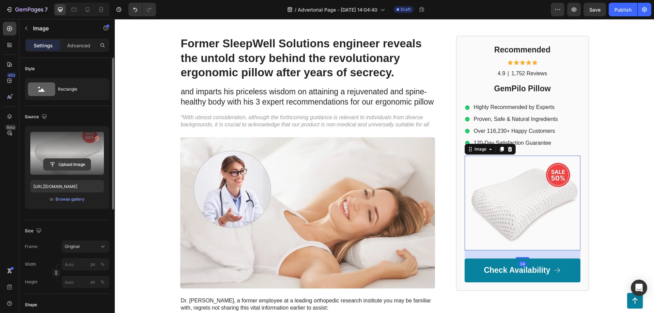
click at [68, 162] on input "file" at bounding box center [67, 165] width 47 height 12
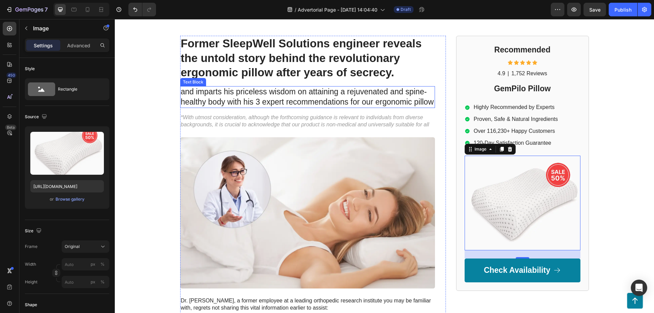
click at [263, 103] on p "and imparts his priceless wisdom on attaining a rejuvenated and spine-healthy b…" at bounding box center [307, 97] width 253 height 20
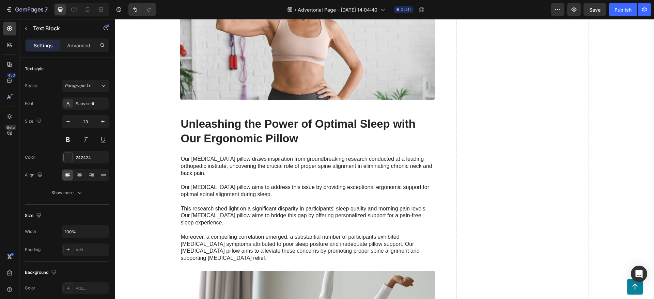
scroll to position [1281, 0]
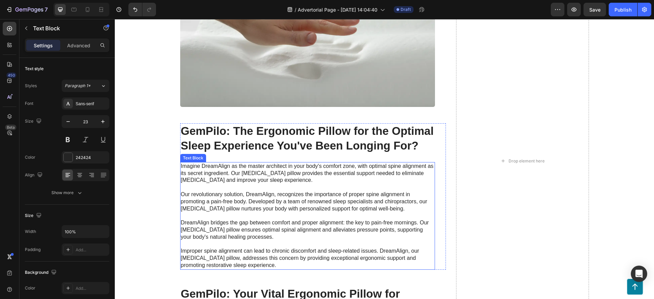
click at [216, 163] on p "Imagine DreamAlign as the master architect in your body's comfort zone, with op…" at bounding box center [307, 216] width 253 height 106
click at [219, 163] on p "Imagine DreamAlign as the master architect in your body's comfort zone, with op…" at bounding box center [307, 216] width 253 height 106
drag, startPoint x: 229, startPoint y: 157, endPoint x: 203, endPoint y: 159, distance: 26.0
click at [203, 163] on p "Imagine Mr-[PERSON_NAME] as the master architect in your body's comfort zone, w…" at bounding box center [307, 216] width 253 height 106
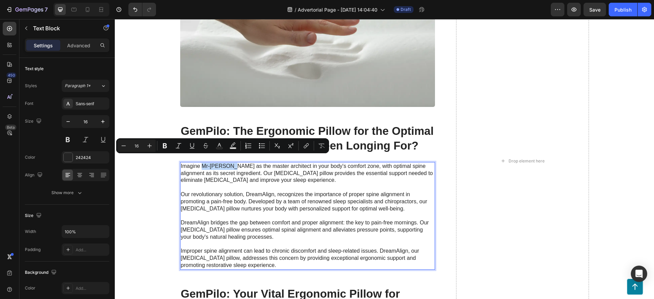
copy p "Mr-[PERSON_NAME]"
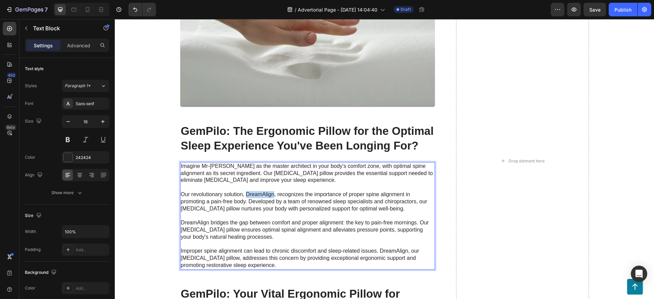
drag, startPoint x: 274, startPoint y: 188, endPoint x: 247, endPoint y: 188, distance: 26.9
click at [247, 188] on p "Imagine Mr-[PERSON_NAME] as the master architect in your body's comfort zone, w…" at bounding box center [307, 216] width 253 height 106
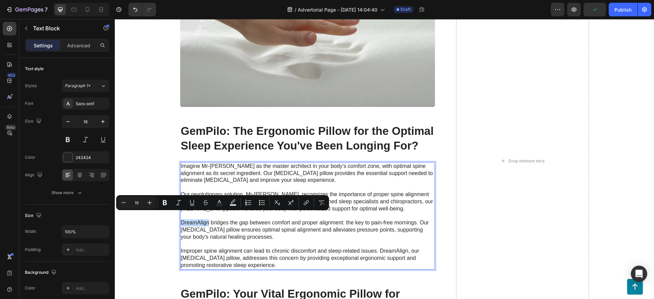
drag, startPoint x: 208, startPoint y: 216, endPoint x: 183, endPoint y: 216, distance: 25.9
click at [183, 216] on p "Imagine Mr-[PERSON_NAME] as the master architect in your body's comfort zone, w…" at bounding box center [307, 216] width 253 height 106
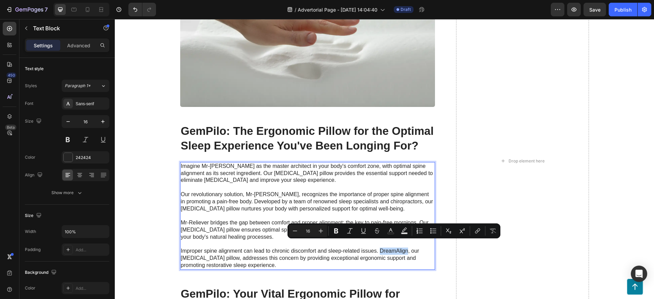
drag, startPoint x: 407, startPoint y: 244, endPoint x: 379, endPoint y: 245, distance: 27.9
click at [379, 245] on p "Imagine Mr-[PERSON_NAME] as the master architect in your body's comfort zone, w…" at bounding box center [307, 216] width 253 height 106
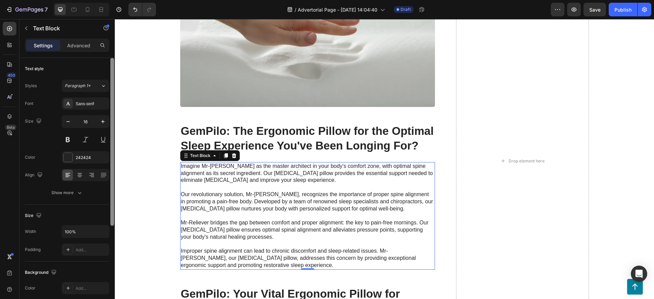
scroll to position [1892, 0]
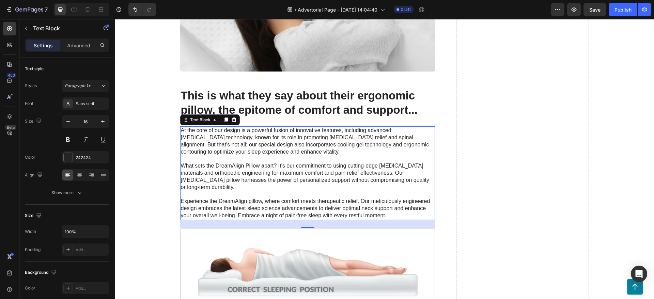
click at [245, 160] on p "At the core of our design is a powerful fusion of innovative features, includin…" at bounding box center [307, 173] width 253 height 92
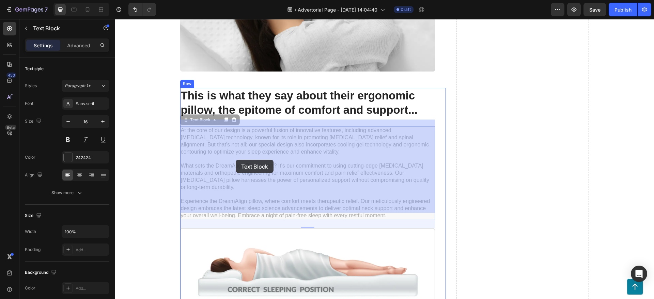
drag, startPoint x: 244, startPoint y: 160, endPoint x: 234, endPoint y: 160, distance: 9.5
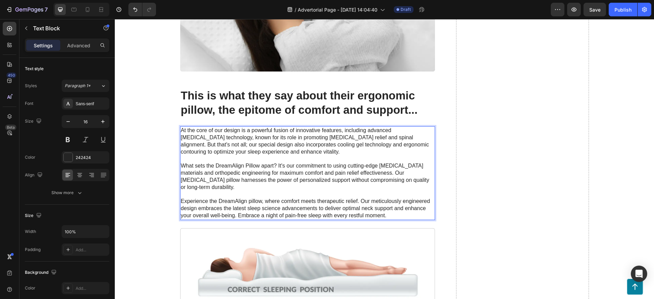
click at [239, 161] on p "At the core of our design is a powerful fusion of innovative features, includin…" at bounding box center [307, 173] width 253 height 92
click at [235, 194] on p "At the core of our design is a powerful fusion of innovative features, includin…" at bounding box center [307, 173] width 253 height 92
click at [219, 194] on p "At the core of our design is a powerful fusion of innovative features, includin…" at bounding box center [307, 173] width 253 height 92
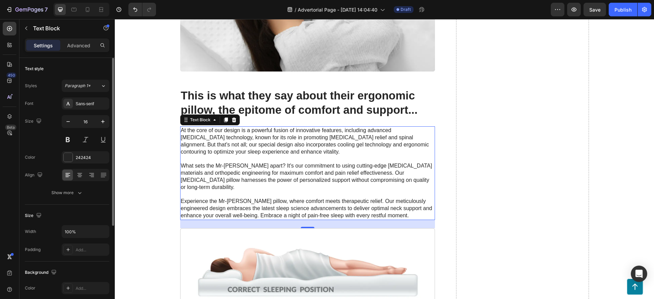
scroll to position [2110, 0]
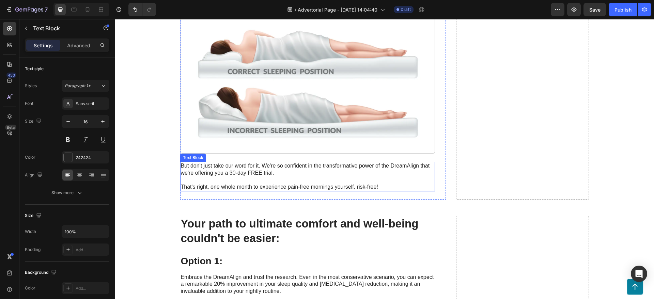
click at [404, 162] on p "But don't just take our word for it. We're so confident in the transformative p…" at bounding box center [307, 176] width 253 height 28
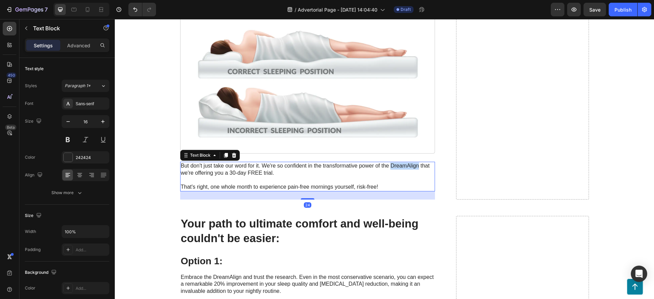
click at [404, 162] on p "But don't just take our word for it. We're so confident in the transformative p…" at bounding box center [307, 176] width 253 height 28
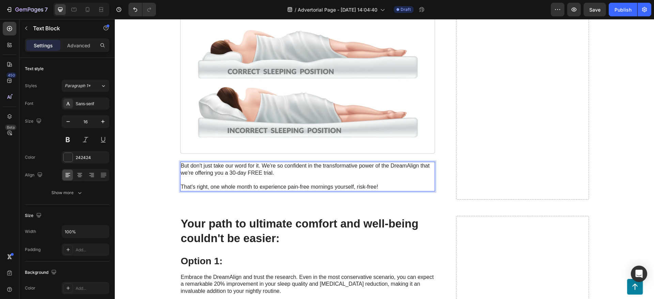
click at [401, 162] on p "But don't just take our word for it. We're so confident in the transformative p…" at bounding box center [307, 176] width 253 height 28
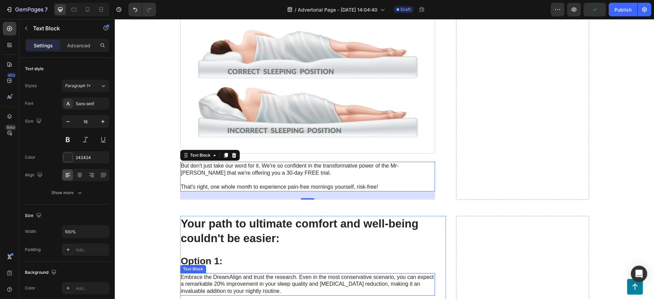
click at [227, 274] on p "Embrace the DreamAlign and trust the research. Even in the most conservative sc…" at bounding box center [307, 284] width 253 height 21
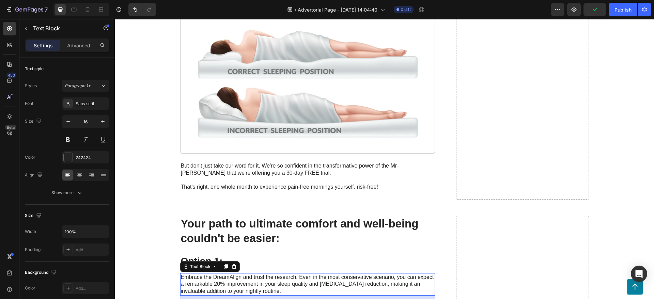
click at [227, 274] on p "Embrace the DreamAlign and trust the research. Even in the most conservative sc…" at bounding box center [307, 284] width 253 height 21
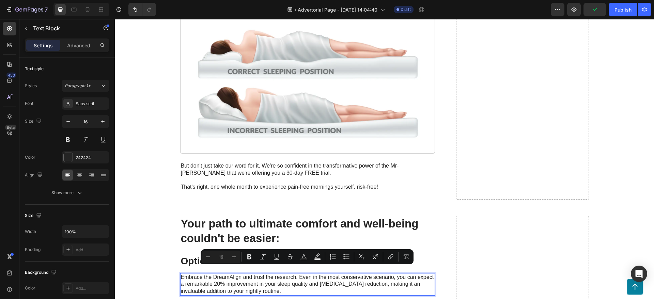
click at [226, 274] on p "Embrace the DreamAlign and trust the research. Even in the most conservative sc…" at bounding box center [307, 284] width 253 height 21
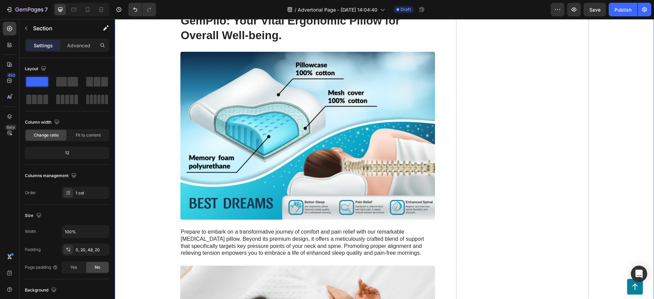
scroll to position [1346, 0]
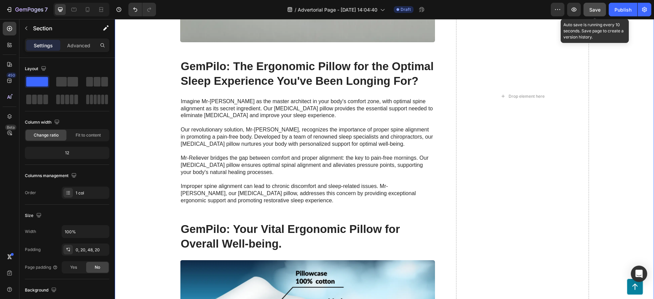
click at [595, 12] on span "Save" at bounding box center [594, 10] width 11 height 6
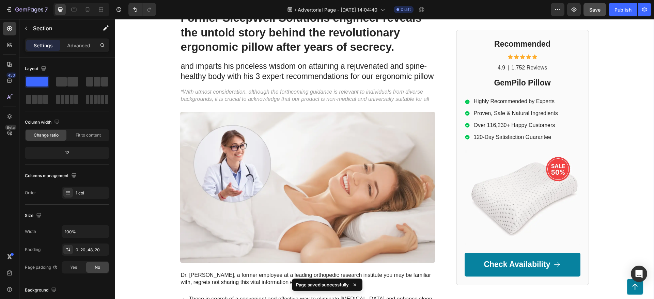
scroll to position [0, 0]
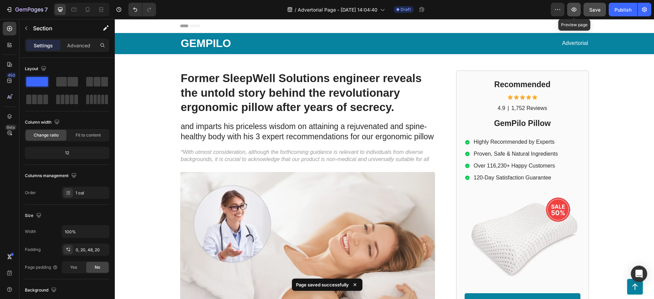
click at [575, 8] on icon "button" at bounding box center [573, 9] width 7 height 7
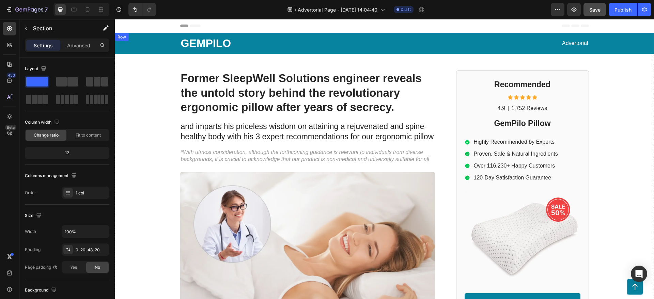
click at [200, 40] on p "GEMPILO" at bounding box center [282, 43] width 202 height 14
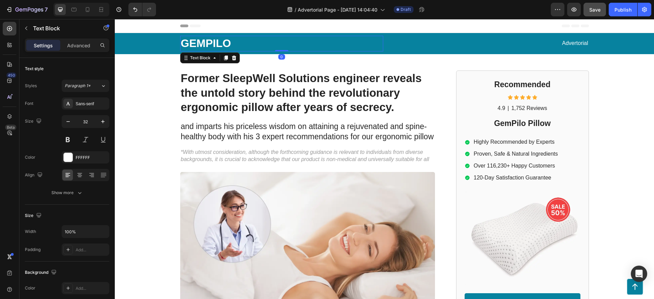
click at [201, 41] on p "GEMPILO" at bounding box center [282, 43] width 202 height 14
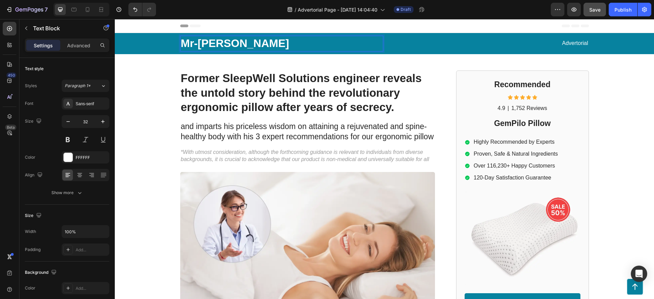
click at [201, 45] on p "Mr-[PERSON_NAME]" at bounding box center [282, 43] width 202 height 14
click at [579, 43] on p "Advertorial" at bounding box center [488, 43] width 202 height 7
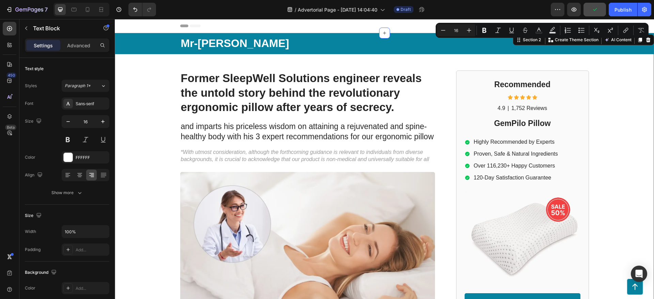
click at [627, 81] on div "Mr-Reliever Text Block Advertorial Text Block Row Row Former SleepWell Solution…" at bounding box center [384, 295] width 539 height 525
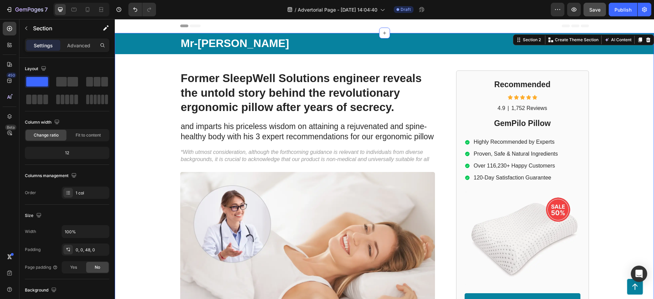
click at [596, 9] on span "Save" at bounding box center [594, 10] width 11 height 6
click at [519, 123] on h2 "GemPilo Pillow" at bounding box center [523, 124] width 116 height 12
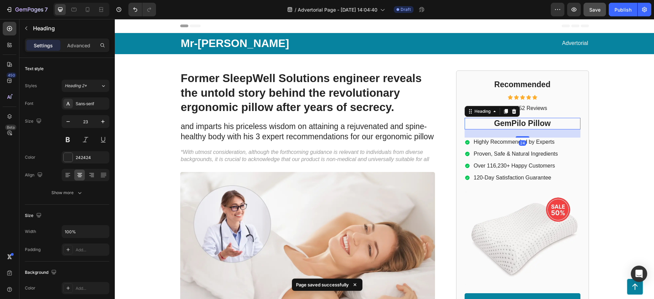
click at [519, 123] on h2 "GemPilo Pillow" at bounding box center [523, 124] width 116 height 12
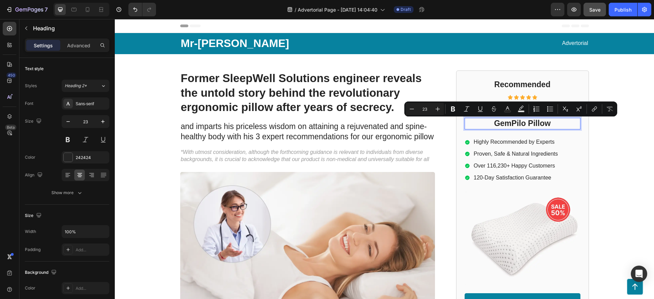
click at [509, 123] on p "GemPilo Pillow" at bounding box center [522, 124] width 114 height 10
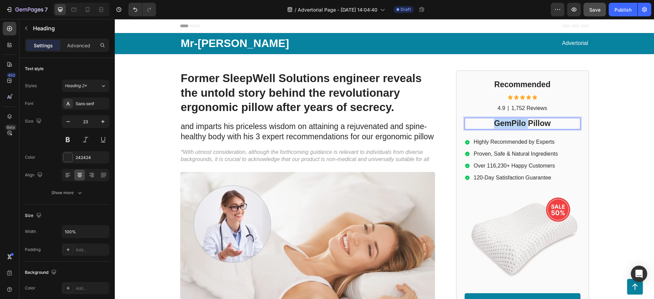
click at [509, 123] on p "GemPilo Pillow" at bounding box center [522, 124] width 114 height 10
drag, startPoint x: 519, startPoint y: 125, endPoint x: 514, endPoint y: 126, distance: 4.8
click at [514, 126] on p "Mr-[PERSON_NAME]" at bounding box center [522, 124] width 114 height 10
drag, startPoint x: 554, startPoint y: 123, endPoint x: 549, endPoint y: 124, distance: 5.1
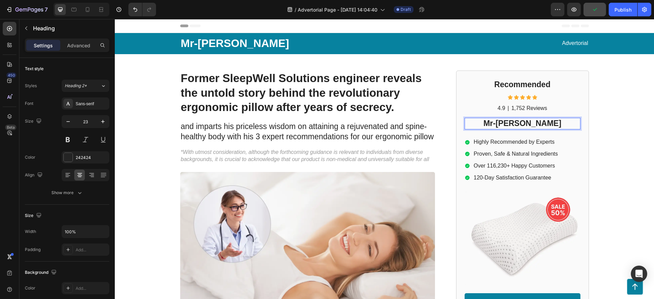
click at [549, 124] on p "Mr-[PERSON_NAME]" at bounding box center [522, 124] width 114 height 10
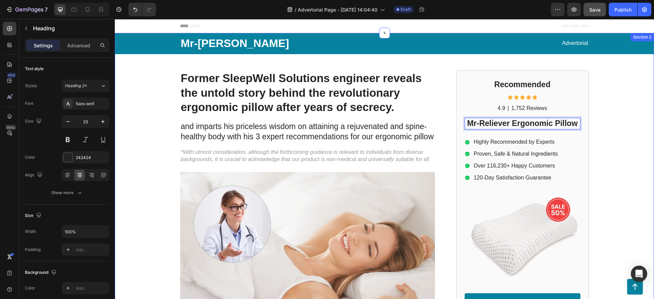
click at [606, 149] on div "Mr-Reliever Text Block Advertorial Text Block Row Row Former SleepWell Solution…" at bounding box center [384, 295] width 539 height 525
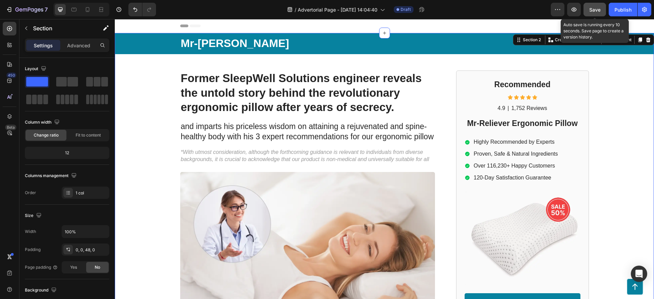
click at [596, 14] on button "Save" at bounding box center [594, 10] width 22 height 14
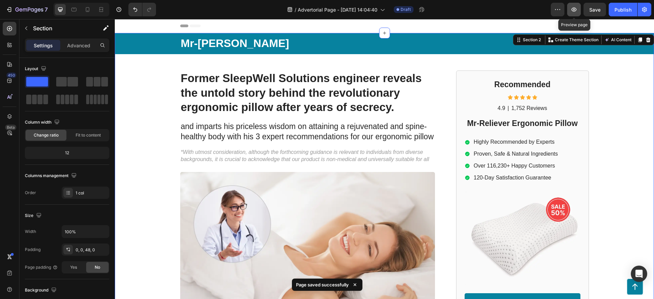
click at [574, 11] on icon "button" at bounding box center [573, 9] width 7 height 7
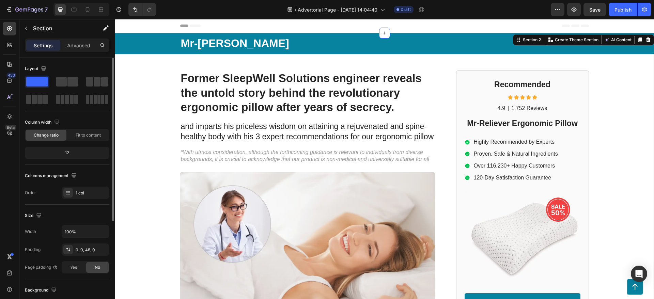
click at [43, 81] on span at bounding box center [37, 82] width 22 height 10
click at [75, 84] on span at bounding box center [72, 82] width 11 height 10
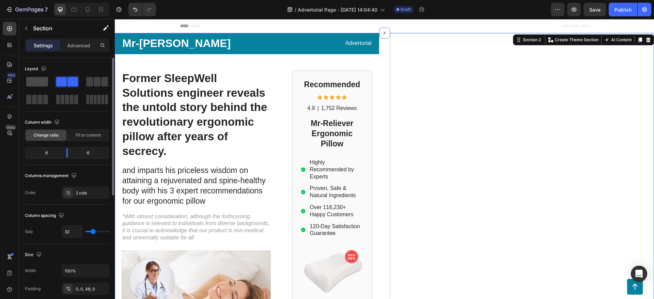
click at [33, 82] on span at bounding box center [37, 82] width 22 height 10
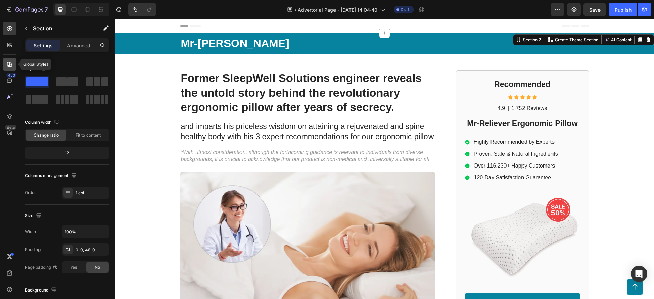
click at [10, 65] on icon at bounding box center [9, 64] width 5 height 5
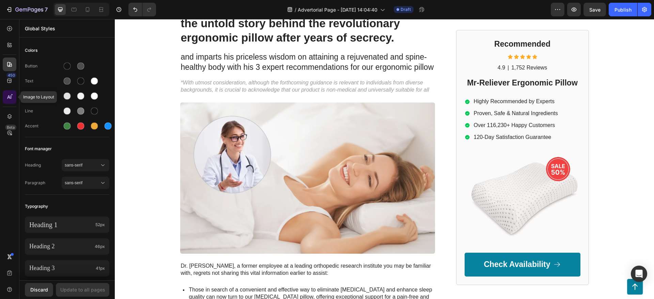
click at [11, 98] on icon at bounding box center [11, 96] width 1 height 3
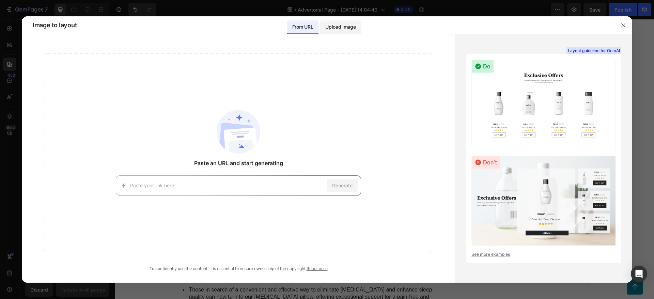
click at [350, 33] on div "Upload image" at bounding box center [340, 27] width 41 height 14
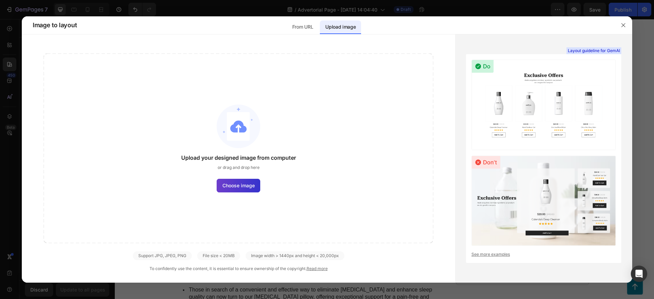
click at [249, 182] on label "Choose image" at bounding box center [239, 186] width 44 height 14
click at [0, 0] on input "Choose image" at bounding box center [0, 0] width 0 height 0
drag, startPoint x: 622, startPoint y: 21, endPoint x: 360, endPoint y: 65, distance: 266.2
click at [622, 21] on button "button" at bounding box center [623, 25] width 11 height 11
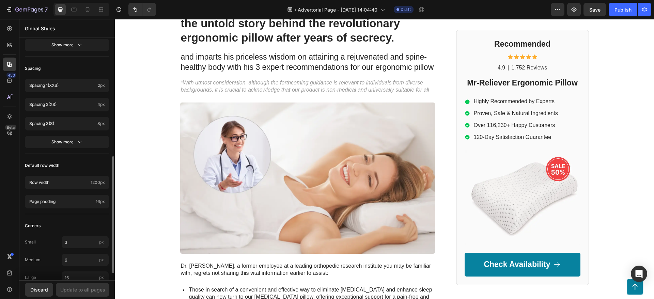
scroll to position [257, 0]
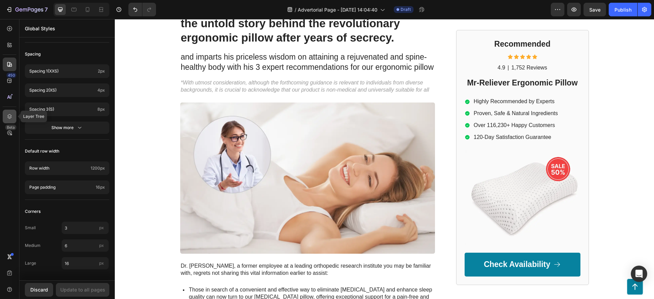
click at [11, 116] on icon at bounding box center [9, 116] width 4 height 5
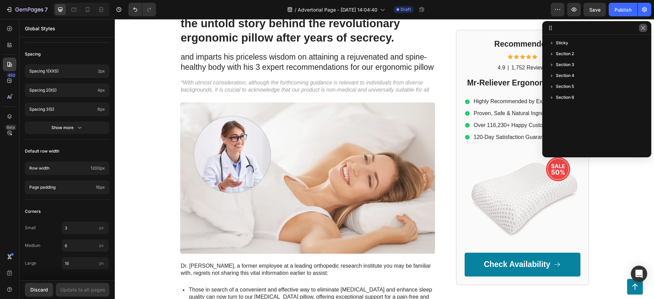
click at [644, 28] on icon "button" at bounding box center [642, 27] width 5 height 5
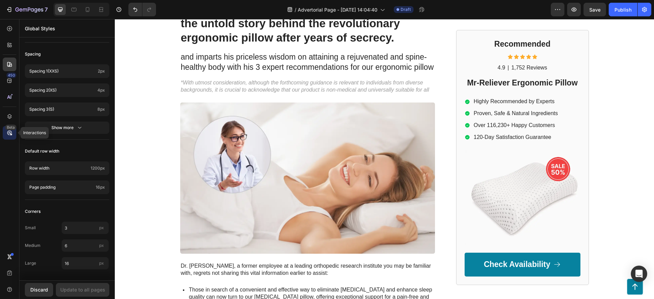
click at [6, 135] on icon at bounding box center [9, 132] width 7 height 7
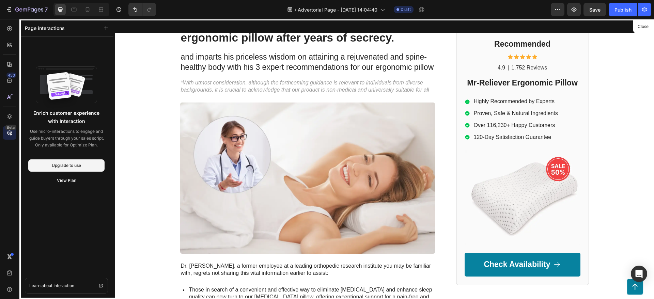
click at [11, 172] on div "450 Beta" at bounding box center [10, 136] width 14 height 228
click at [12, 32] on div at bounding box center [10, 29] width 14 height 14
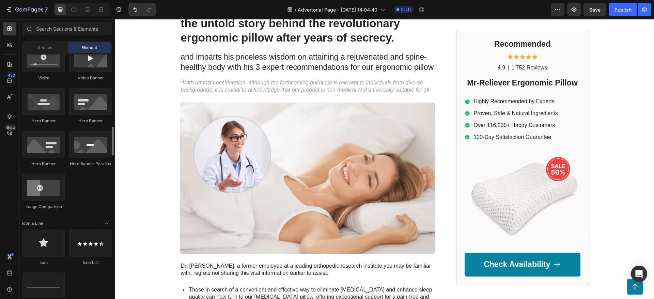
scroll to position [382, 0]
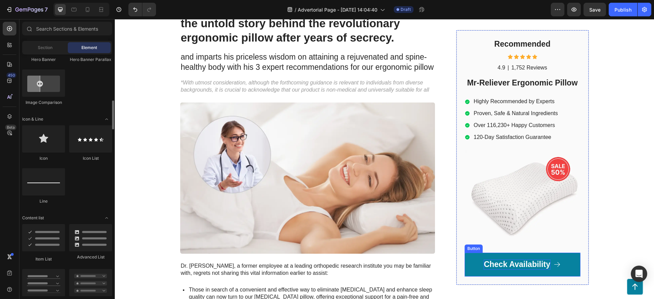
click at [542, 264] on p "Check Availability" at bounding box center [517, 265] width 66 height 10
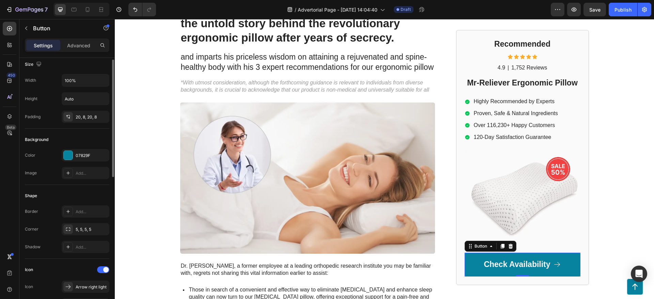
scroll to position [0, 0]
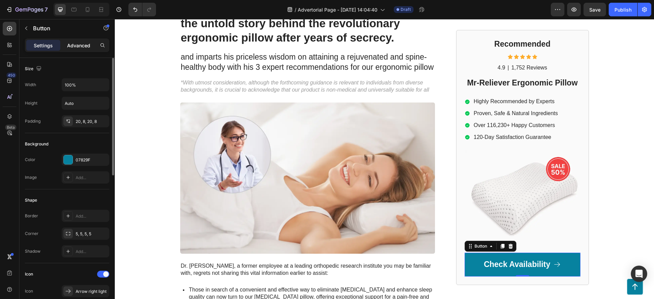
click at [80, 50] on div "Advanced" at bounding box center [79, 45] width 34 height 11
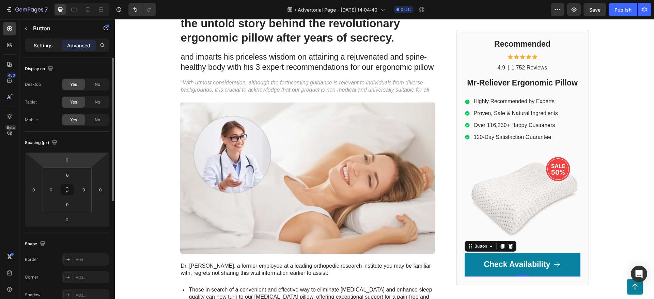
click at [53, 48] on div "Settings" at bounding box center [43, 45] width 34 height 11
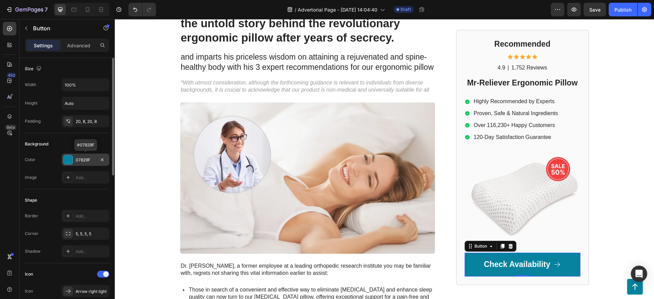
click at [73, 155] on div "07829F" at bounding box center [86, 160] width 48 height 12
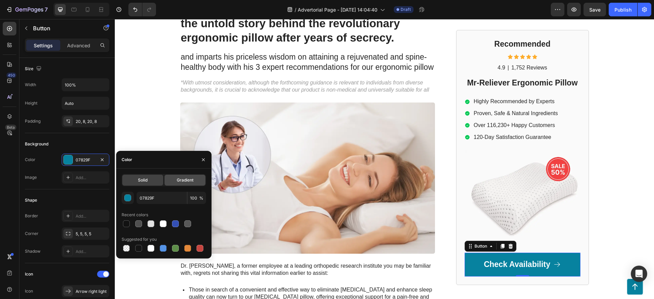
click at [195, 180] on div "Gradient" at bounding box center [184, 180] width 41 height 11
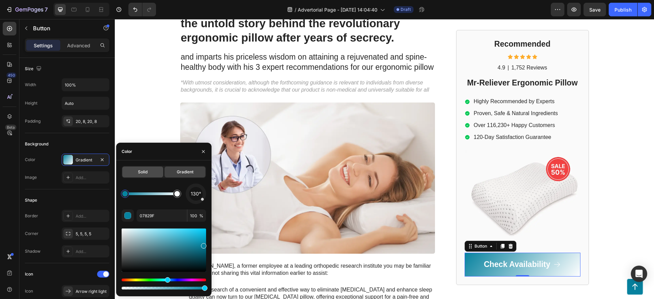
click at [151, 172] on div "Solid" at bounding box center [142, 172] width 41 height 11
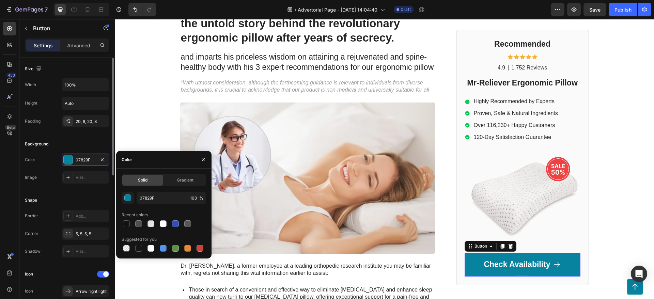
click at [41, 144] on div "Background" at bounding box center [36, 144] width 23 height 6
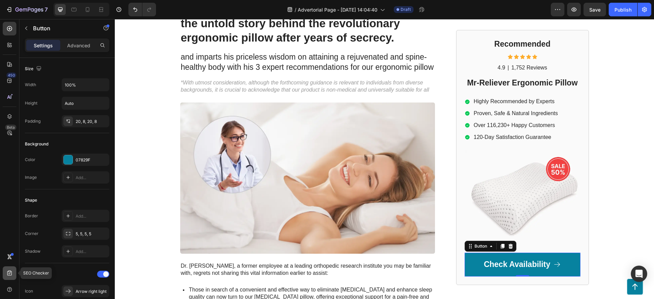
click at [10, 277] on div at bounding box center [10, 273] width 14 height 14
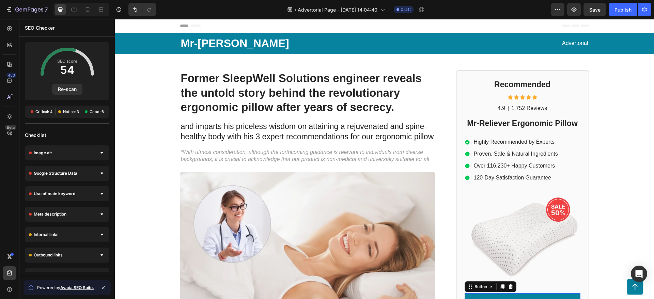
click at [43, 112] on span "Critical: 4" at bounding box center [43, 111] width 17 height 5
click at [87, 175] on div "Google Structure Data" at bounding box center [67, 173] width 84 height 15
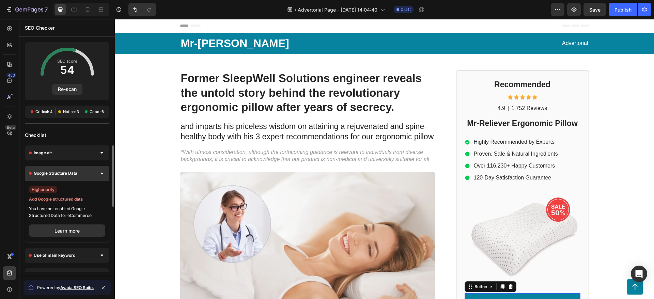
click at [87, 174] on div "Google Structure Data" at bounding box center [67, 173] width 84 height 15
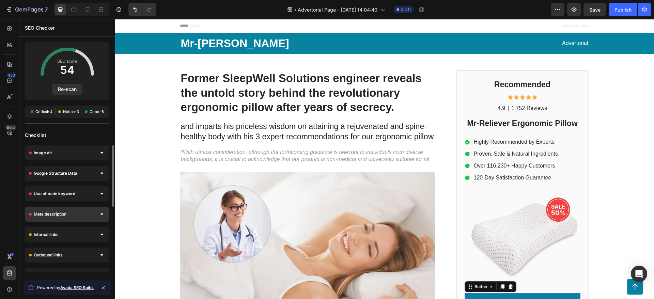
click at [91, 209] on div "Meta description" at bounding box center [67, 214] width 84 height 15
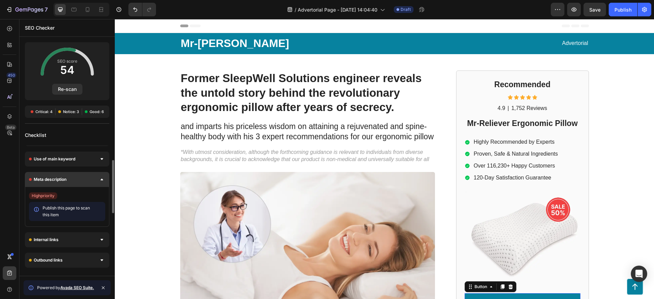
click at [90, 184] on div "Meta description" at bounding box center [67, 179] width 84 height 15
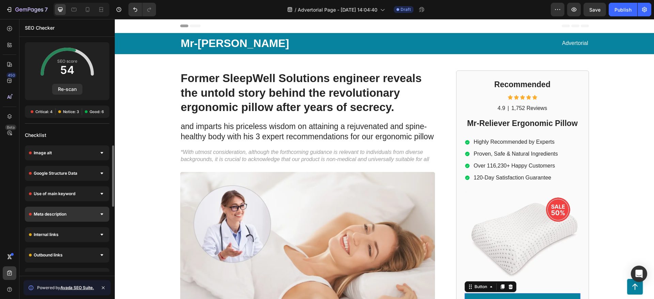
click at [84, 210] on div "Meta description" at bounding box center [67, 214] width 84 height 15
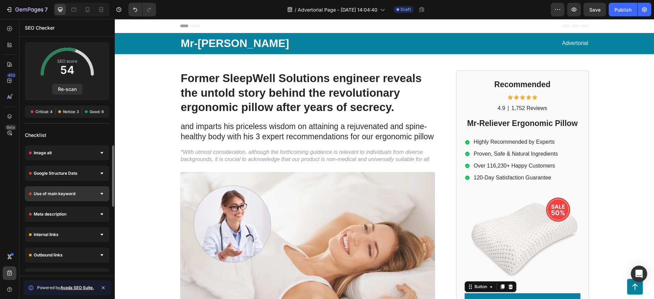
click at [84, 195] on div "Use of main keyword" at bounding box center [67, 193] width 84 height 15
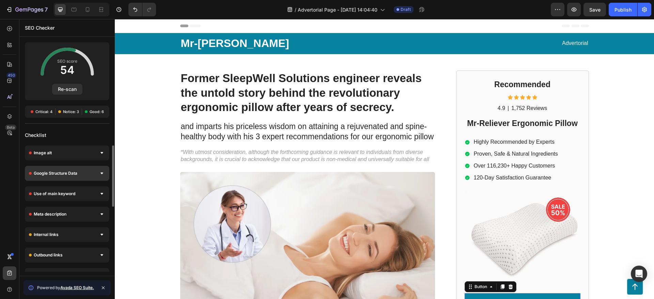
click at [84, 174] on div "Google Structure Data" at bounding box center [67, 173] width 84 height 15
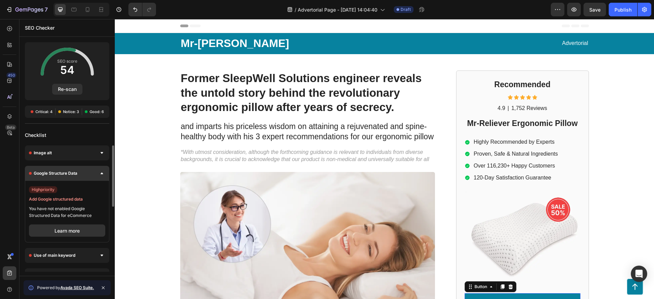
click at [84, 174] on div "Google Structure Data" at bounding box center [67, 173] width 84 height 15
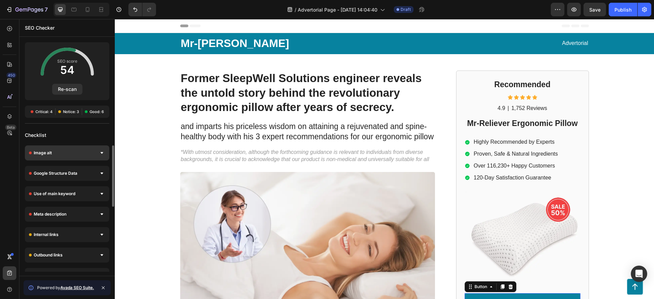
click at [83, 156] on div "Image alt" at bounding box center [67, 152] width 84 height 15
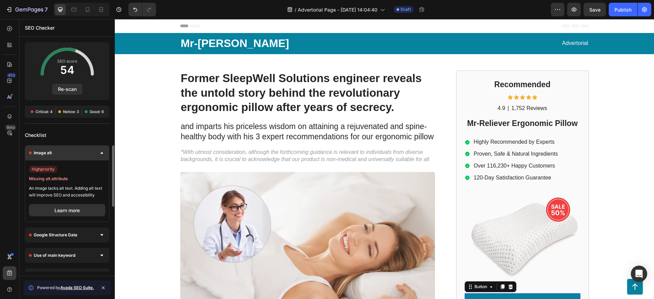
click at [83, 156] on div "Image alt" at bounding box center [67, 152] width 84 height 15
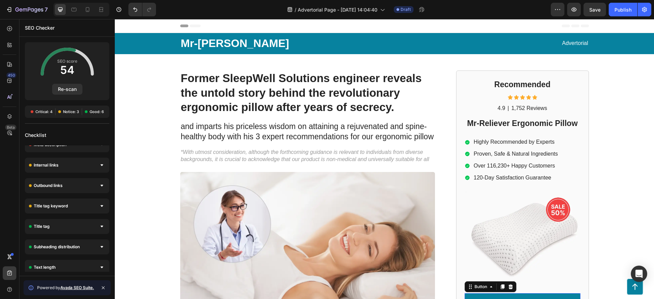
scroll to position [104, 0]
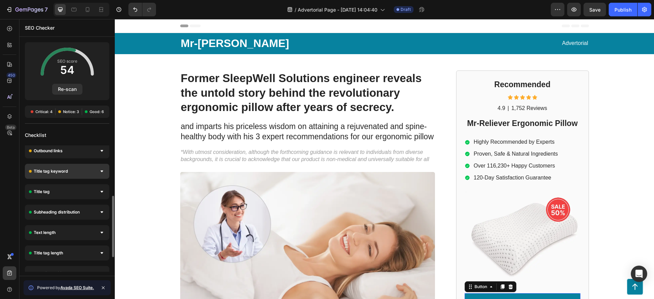
click at [88, 174] on div "Title tag keyword" at bounding box center [67, 171] width 84 height 15
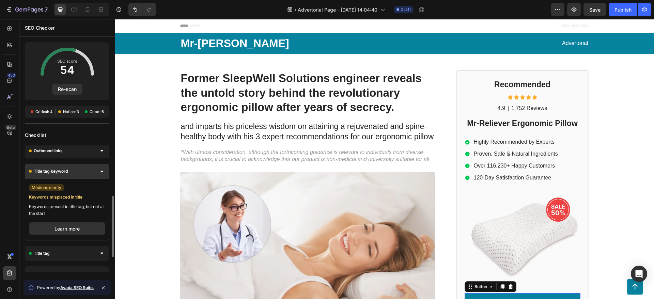
click at [88, 174] on div "Title tag keyword" at bounding box center [67, 171] width 84 height 15
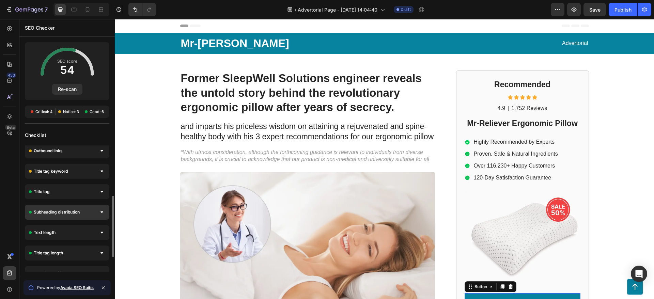
click at [91, 210] on div "Subheading distribution" at bounding box center [67, 212] width 84 height 15
click at [91, 209] on div "Subheading distribution" at bounding box center [67, 212] width 84 height 15
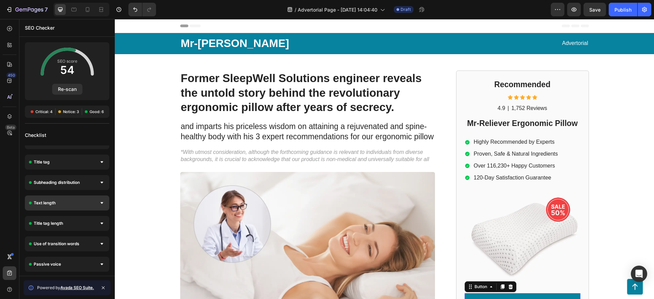
scroll to position [0, 0]
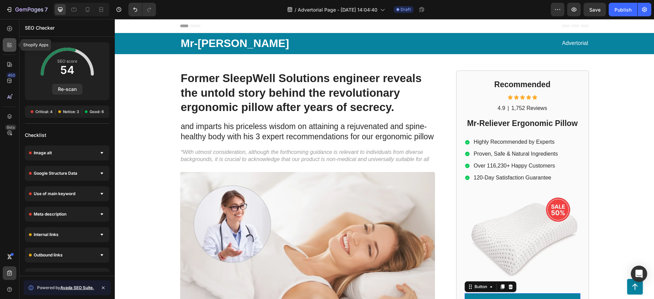
click at [14, 41] on div at bounding box center [10, 45] width 14 height 14
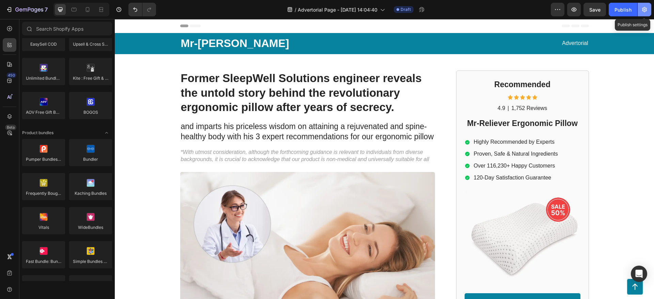
click at [643, 6] on icon "button" at bounding box center [644, 9] width 7 height 7
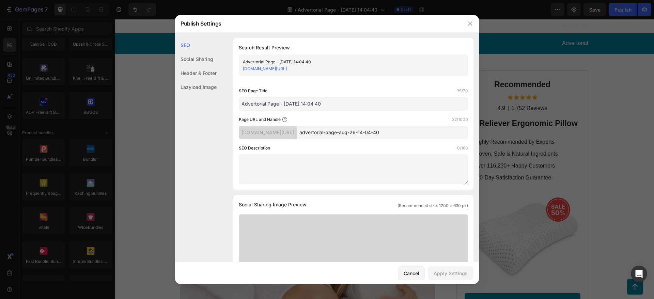
drag, startPoint x: 278, startPoint y: 61, endPoint x: 349, endPoint y: 71, distance: 72.2
click at [349, 65] on div "Advertorial Page - [DATE] 14:04:40" at bounding box center [348, 62] width 210 height 7
click at [341, 96] on div "SEO Page Title 35/70 Advertorial Page - [DATE] 14:04:40" at bounding box center [353, 99] width 229 height 23
click at [289, 135] on div "[DOMAIN_NAME][URL]" at bounding box center [268, 133] width 58 height 14
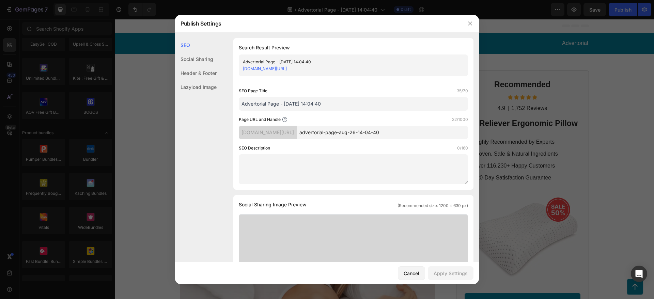
click at [286, 69] on link "[DOMAIN_NAME][URL]" at bounding box center [265, 68] width 44 height 5
click at [465, 25] on button "button" at bounding box center [470, 23] width 11 height 11
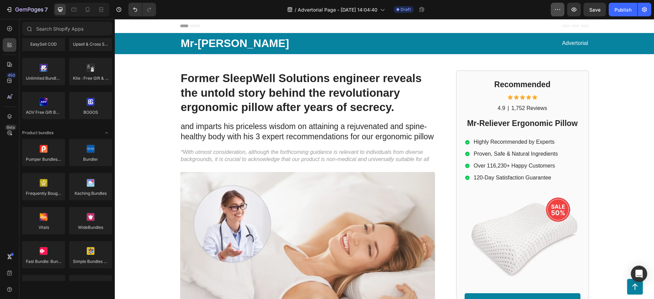
click at [558, 14] on button "button" at bounding box center [558, 10] width 14 height 14
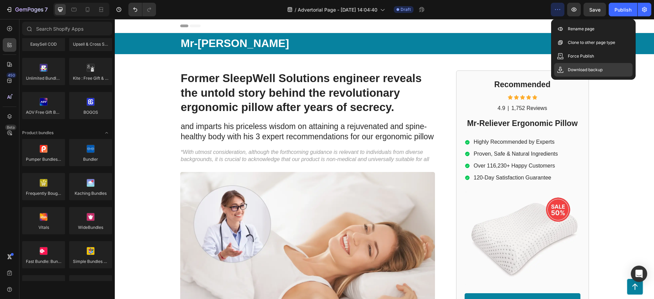
click at [565, 70] on div "Download backup" at bounding box center [593, 70] width 78 height 14
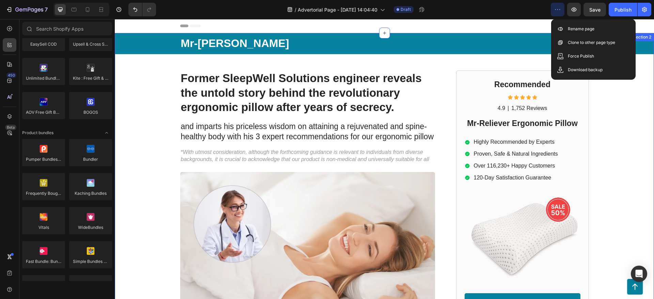
click at [609, 111] on div "Mr-Reliever Text Block Advertorial Text Block Row Row Former SleepWell Solution…" at bounding box center [384, 295] width 539 height 525
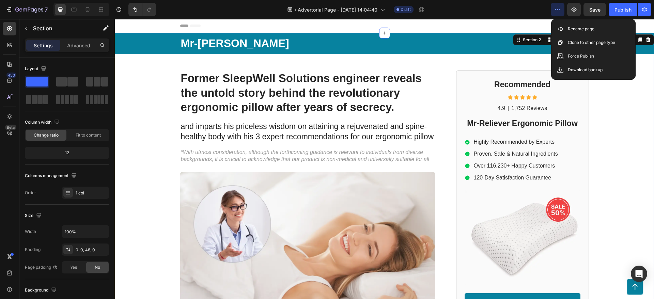
click at [560, 9] on icon "button" at bounding box center [557, 9] width 7 height 7
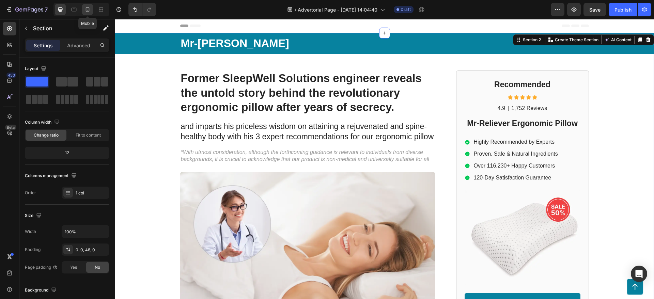
click at [90, 8] on icon at bounding box center [87, 9] width 7 height 7
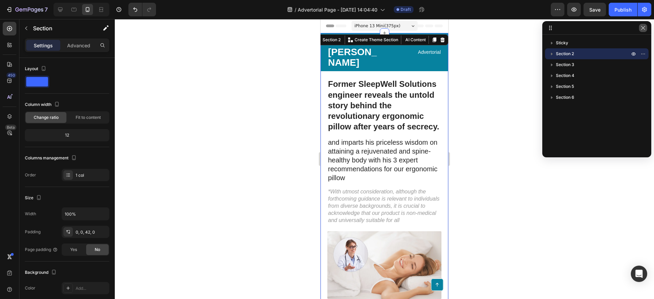
click at [643, 27] on icon "button" at bounding box center [642, 27] width 5 height 5
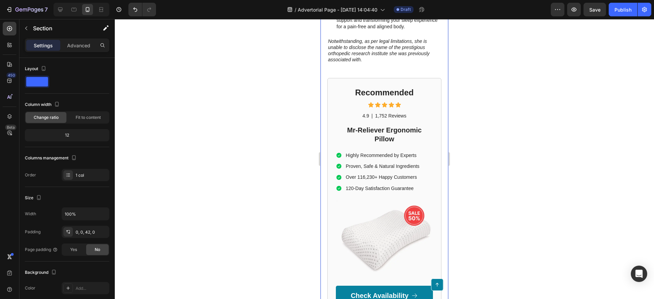
scroll to position [764, 0]
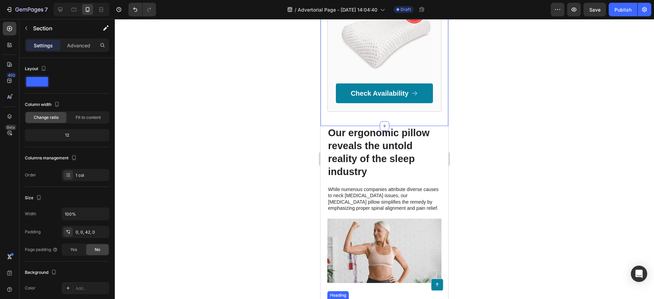
click at [437, 282] on link at bounding box center [437, 285] width 12 height 12
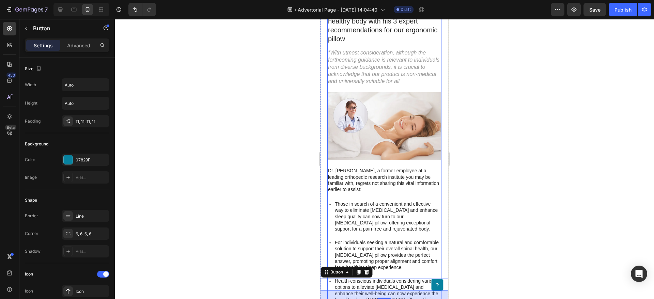
scroll to position [35, 0]
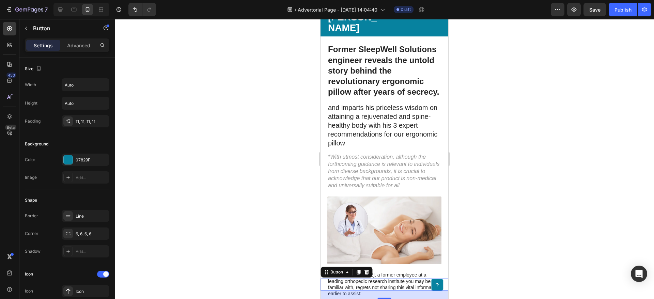
click at [237, 177] on div at bounding box center [384, 159] width 539 height 280
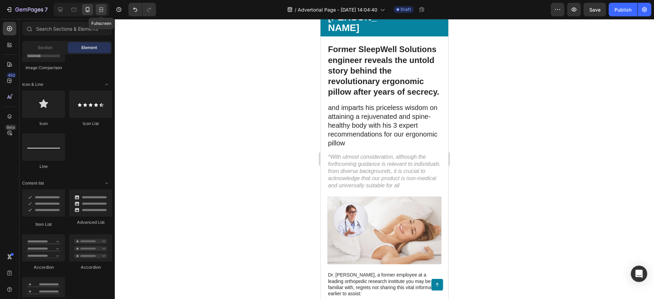
click at [101, 10] on icon at bounding box center [102, 10] width 2 height 2
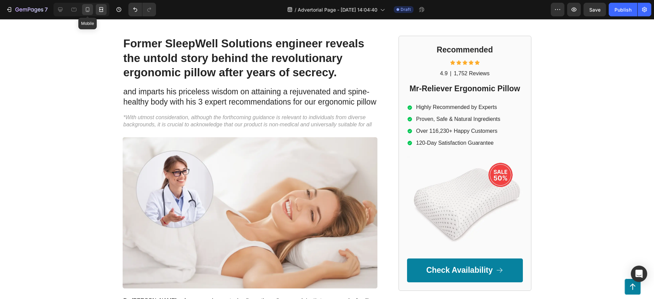
click at [84, 11] on div at bounding box center [87, 9] width 11 height 11
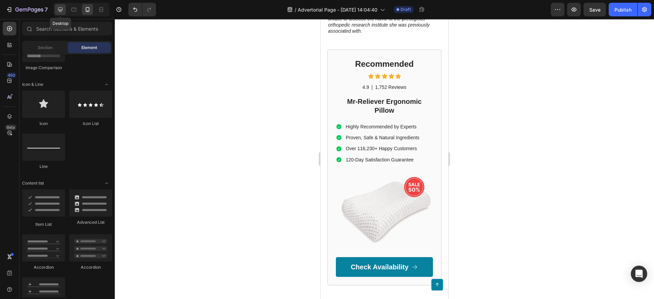
click at [62, 10] on icon at bounding box center [60, 9] width 4 height 4
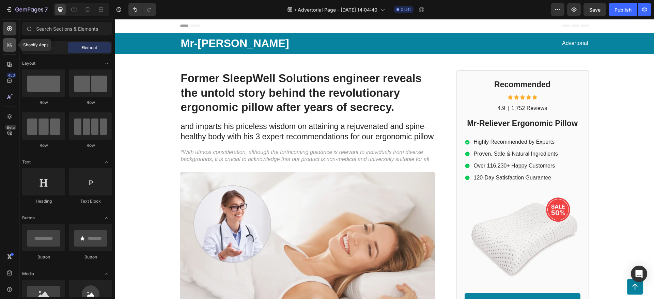
click at [13, 49] on div at bounding box center [10, 45] width 14 height 14
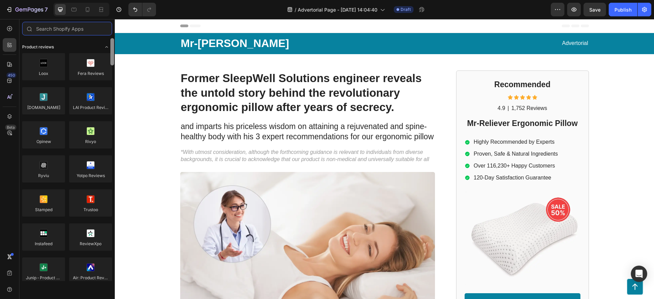
drag, startPoint x: 111, startPoint y: 266, endPoint x: 101, endPoint y: 48, distance: 217.8
click at [103, 46] on div "Product reviews Loox Fera Reviews [DOMAIN_NAME] LAI Product Reviews Opinew Rivy…" at bounding box center [66, 159] width 95 height 243
click at [11, 27] on icon at bounding box center [9, 28] width 5 height 5
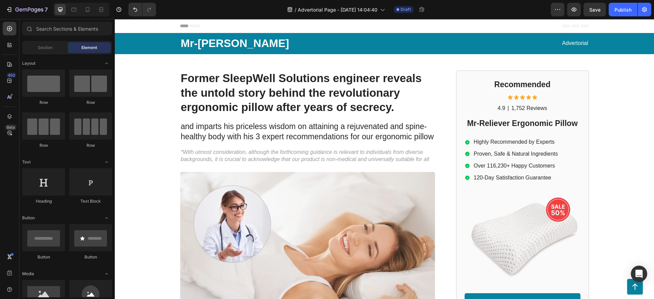
click at [582, 26] on icon at bounding box center [585, 26] width 8 height 3
click at [132, 24] on span "Header" at bounding box center [135, 25] width 15 height 7
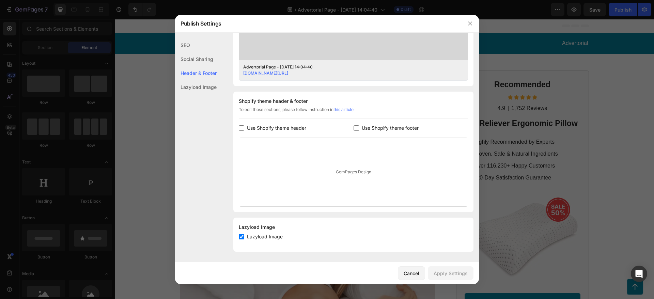
scroll to position [267, 0]
click at [471, 24] on icon "button" at bounding box center [469, 23] width 5 height 5
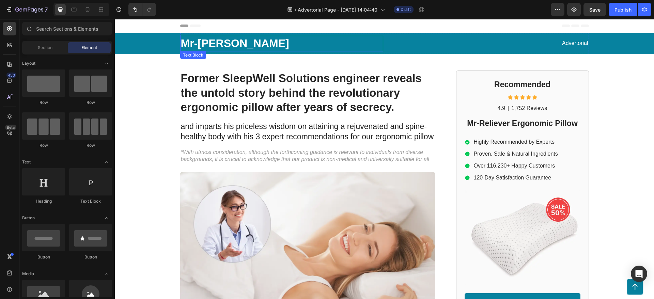
click at [380, 42] on p "Mr-[PERSON_NAME]" at bounding box center [282, 43] width 202 height 14
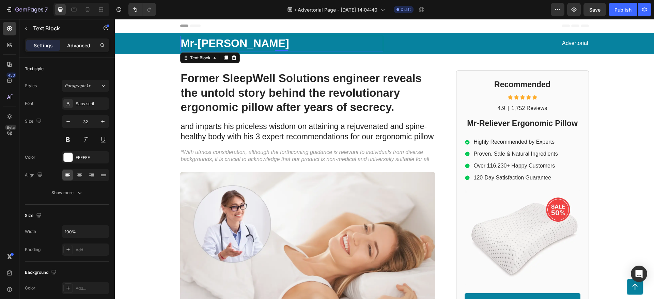
click at [73, 46] on p "Advanced" at bounding box center [78, 45] width 23 height 7
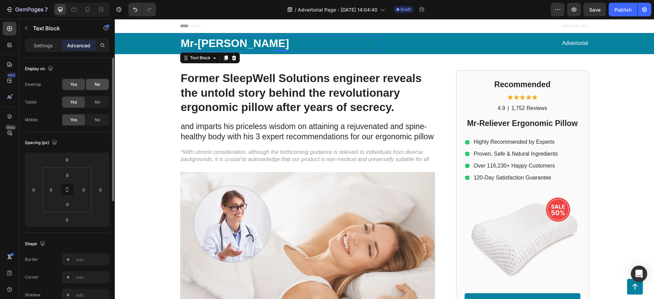
click at [93, 84] on div "No" at bounding box center [97, 84] width 22 height 11
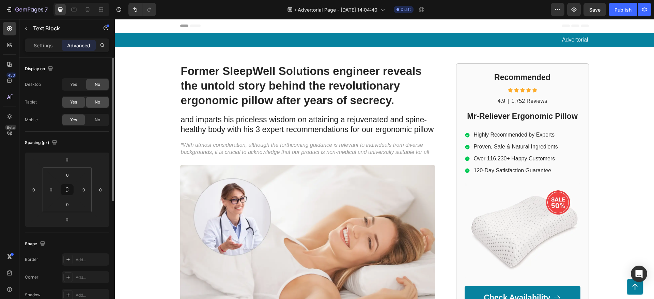
click at [97, 98] on div "No" at bounding box center [97, 102] width 22 height 11
click at [97, 117] on span "No" at bounding box center [97, 120] width 5 height 6
click at [77, 103] on span "Yes" at bounding box center [73, 102] width 7 height 6
click at [77, 87] on div "Yes" at bounding box center [73, 84] width 22 height 11
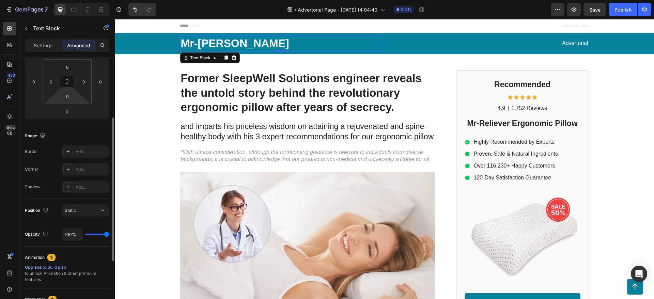
scroll to position [0, 0]
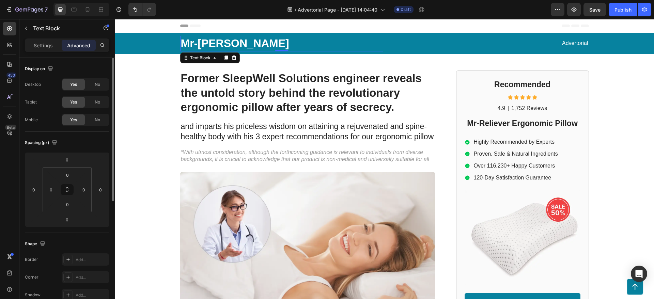
click at [54, 52] on div "Settings Advanced" at bounding box center [67, 45] width 84 height 14
click at [49, 45] on p "Settings" at bounding box center [43, 45] width 19 height 7
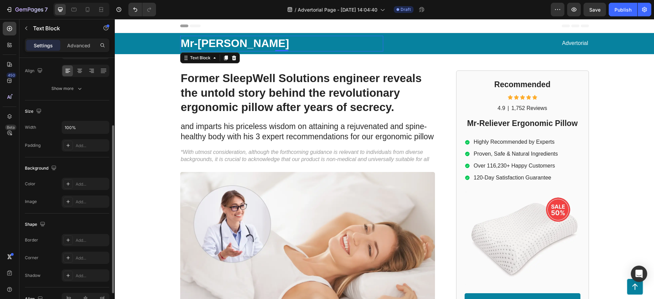
scroll to position [69, 0]
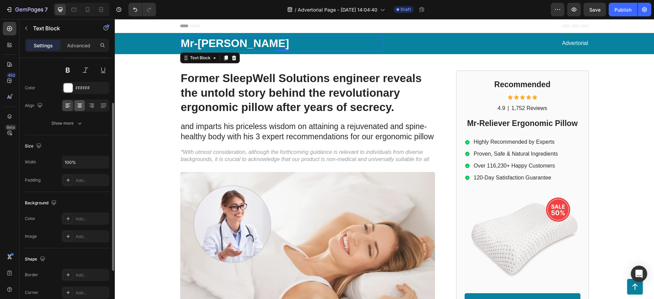
click at [80, 106] on icon at bounding box center [79, 106] width 5 height 1
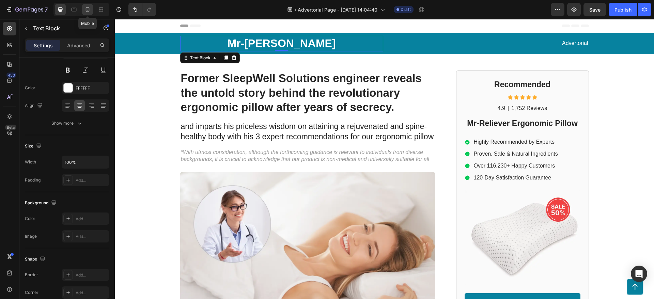
click at [87, 10] on icon at bounding box center [87, 9] width 7 height 7
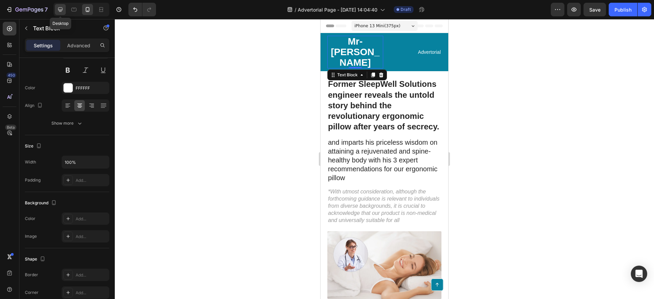
click at [62, 10] on icon at bounding box center [60, 9] width 4 height 4
type input "32"
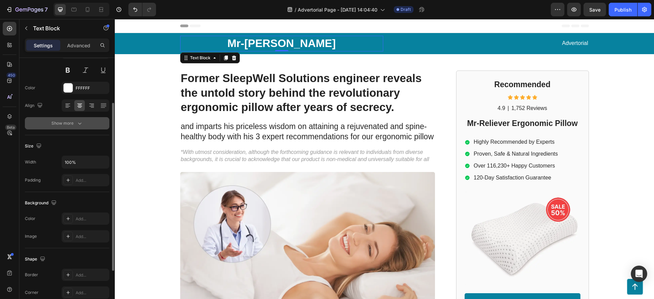
click at [82, 122] on icon "button" at bounding box center [79, 123] width 7 height 7
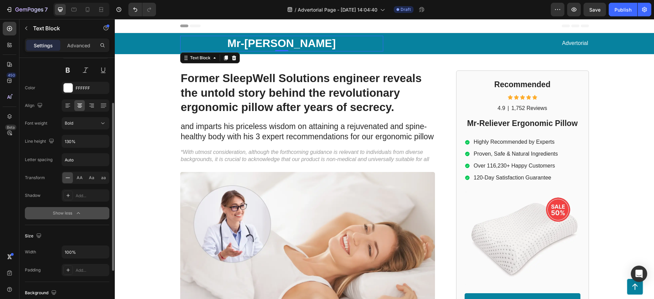
click at [82, 211] on button "Show less" at bounding box center [67, 213] width 84 height 12
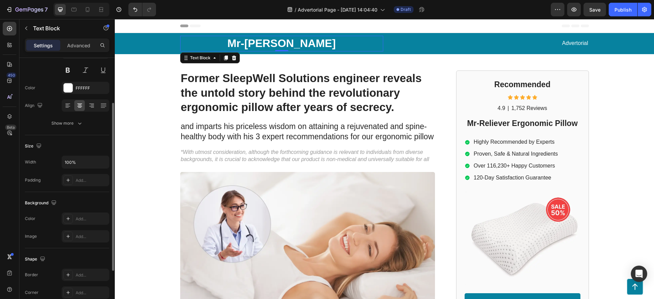
scroll to position [143, 0]
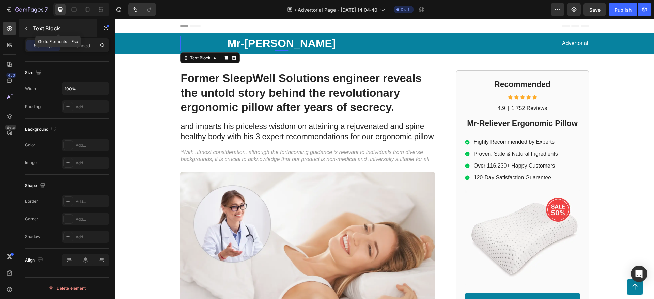
click at [28, 28] on icon "button" at bounding box center [25, 28] width 5 height 5
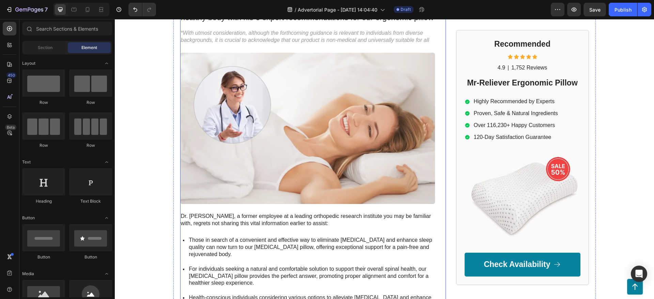
scroll to position [139, 0]
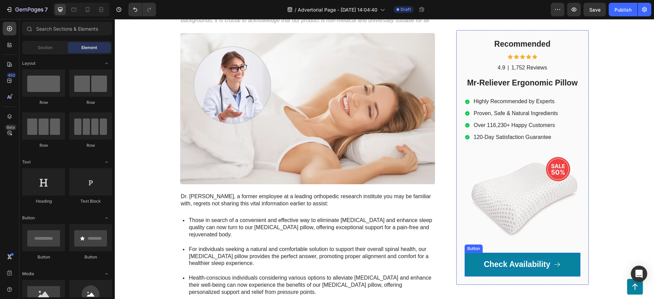
click at [498, 260] on p "Check Availability" at bounding box center [517, 265] width 66 height 10
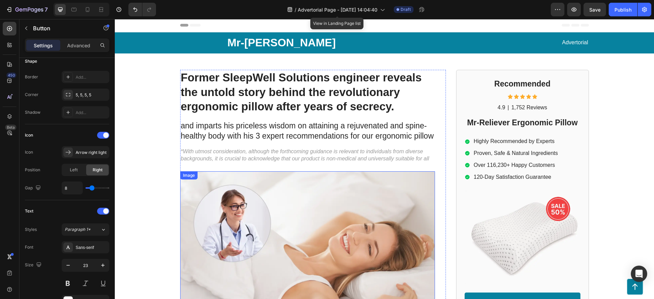
scroll to position [0, 0]
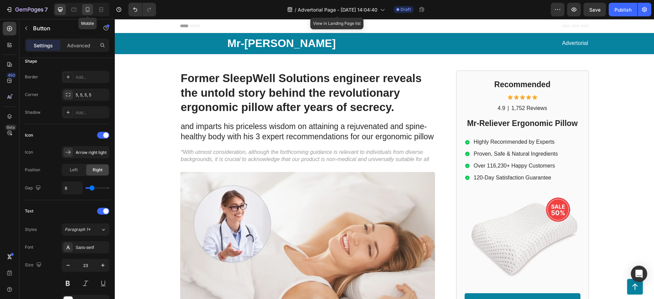
click at [86, 9] on icon at bounding box center [88, 9] width 4 height 5
type input "20"
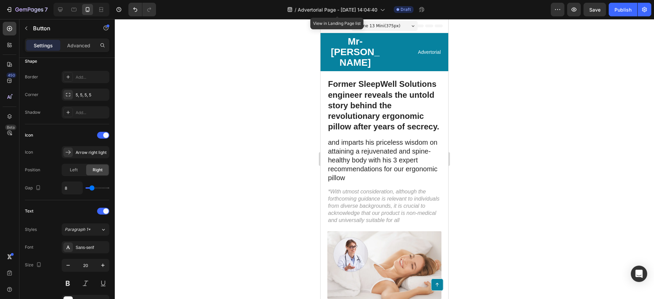
click at [486, 102] on div at bounding box center [384, 159] width 539 height 280
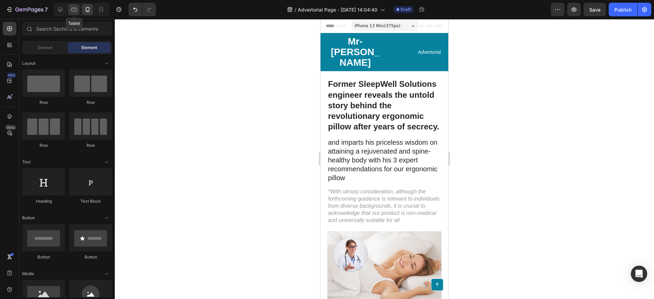
click at [76, 10] on icon at bounding box center [73, 9] width 7 height 7
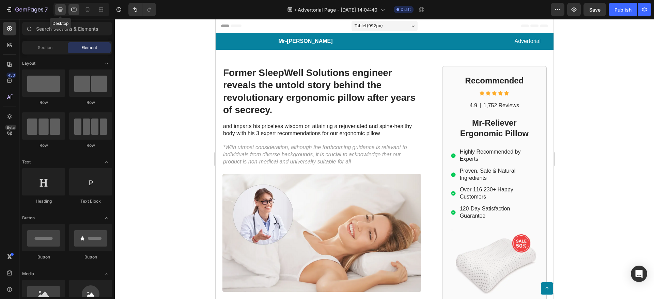
click at [62, 10] on icon at bounding box center [60, 9] width 4 height 4
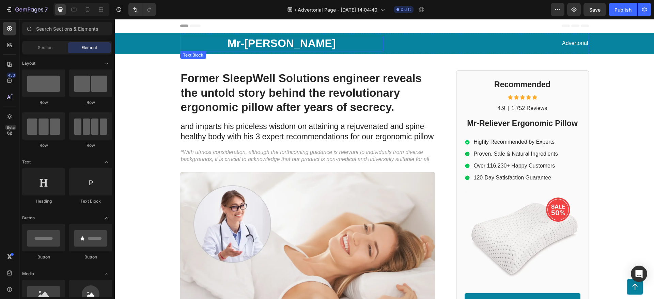
click at [278, 46] on p "Mr-[PERSON_NAME]" at bounding box center [282, 43] width 202 height 14
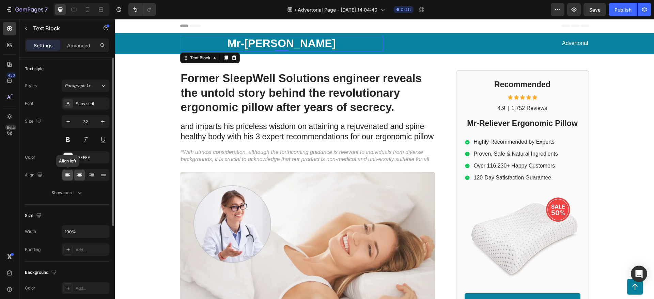
click at [68, 177] on icon at bounding box center [67, 175] width 7 height 7
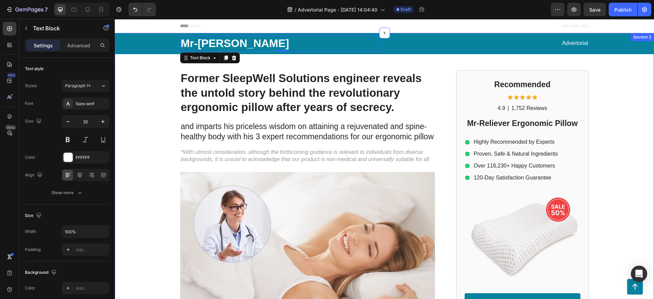
click at [163, 97] on div "Mr-[PERSON_NAME] Text Block 0 Advertorial Text Block Row Row Former SleepWell S…" at bounding box center [384, 295] width 539 height 525
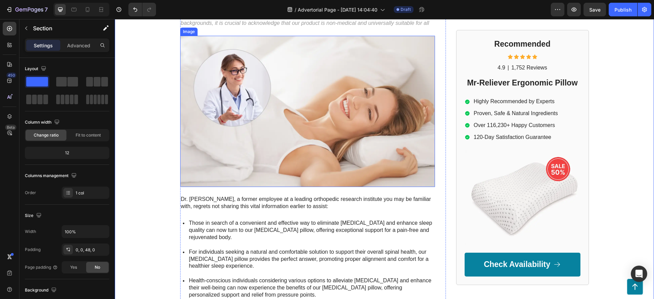
scroll to position [139, 0]
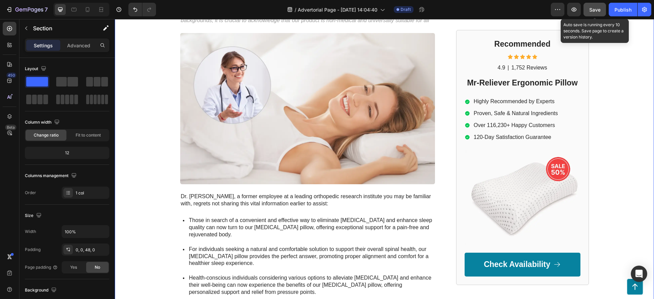
click at [602, 7] on button "Save" at bounding box center [594, 10] width 22 height 14
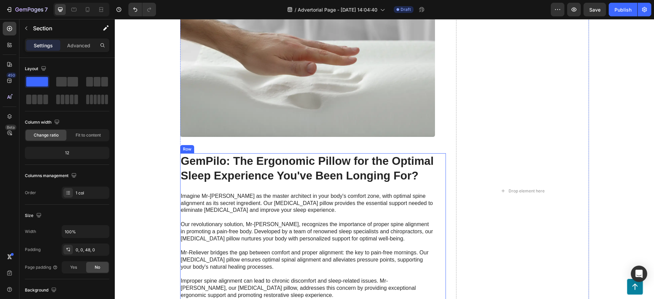
scroll to position [1251, 0]
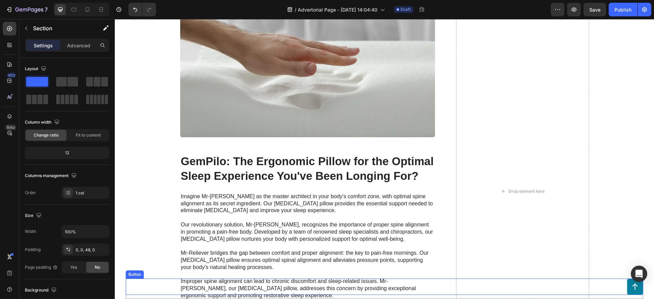
click at [632, 289] on icon at bounding box center [635, 287] width 8 height 8
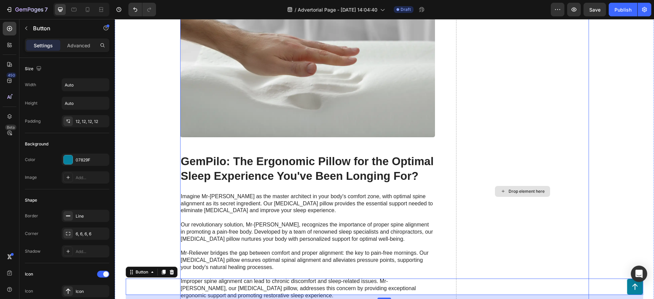
click at [559, 231] on div "Drop element here" at bounding box center [522, 191] width 133 height 1735
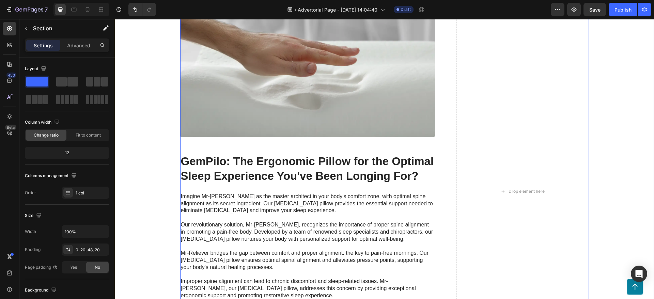
click at [602, 209] on div "Our ergonomic pillow reveals the untold reality of the sleep industry Heading W…" at bounding box center [384, 191] width 525 height 1735
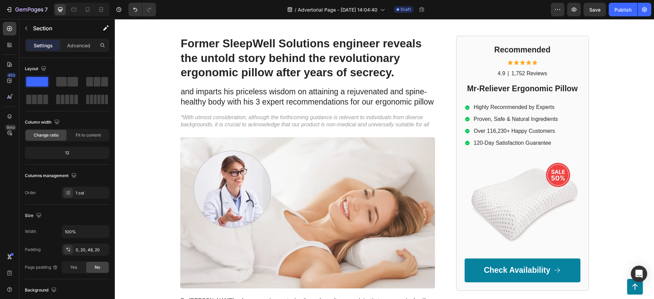
scroll to position [0, 0]
